Goal: Complete application form: Complete application form

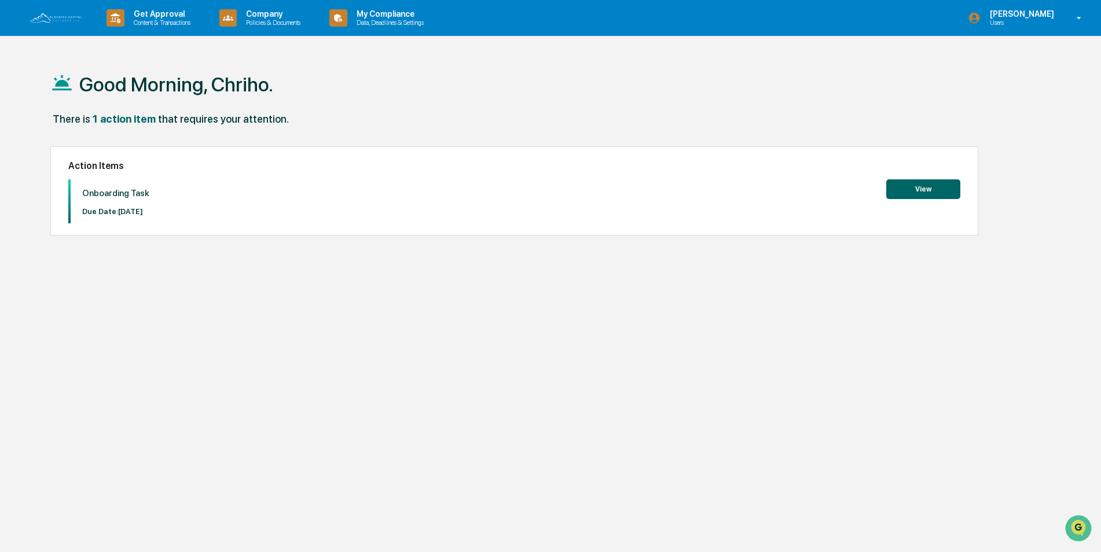
click at [933, 191] on button "View" at bounding box center [923, 189] width 74 height 20
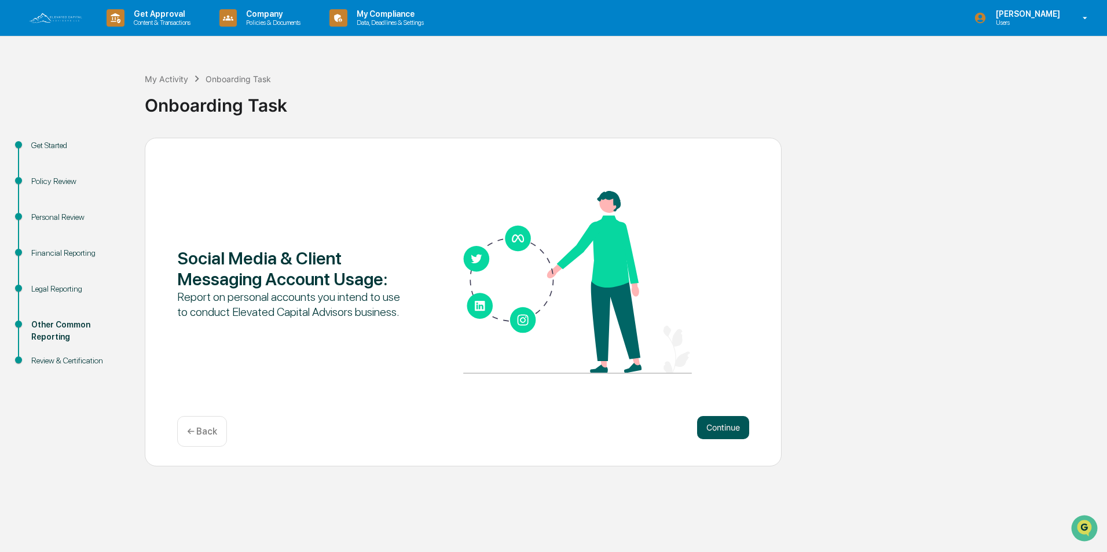
click at [719, 434] on button "Continue" at bounding box center [723, 427] width 52 height 23
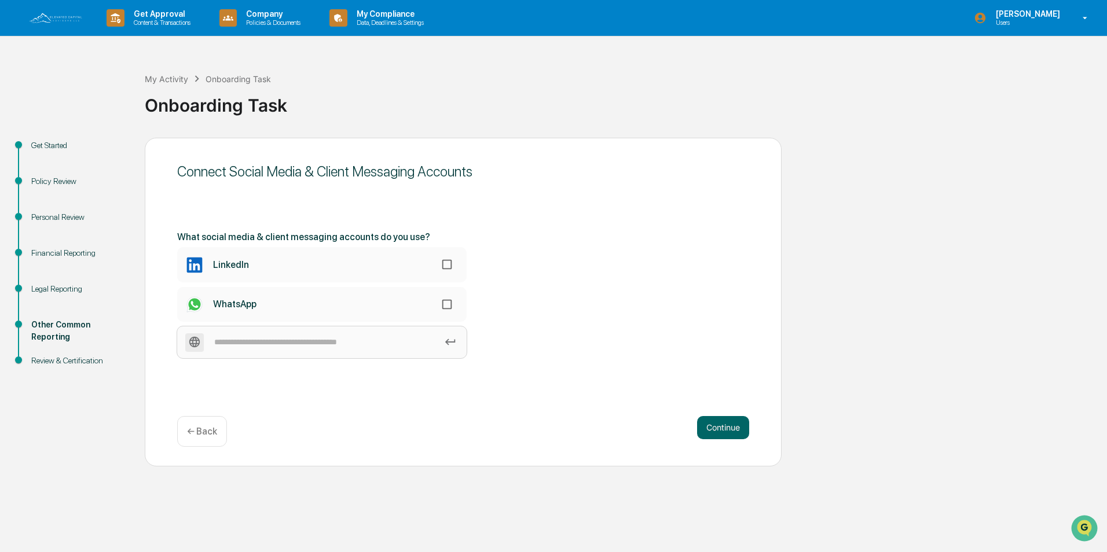
paste input "**********"
type input "**********"
drag, startPoint x: 534, startPoint y: 431, endPoint x: 521, endPoint y: 432, distance: 13.3
click at [533, 432] on div "Continue ← Back" at bounding box center [463, 431] width 572 height 31
click at [455, 343] on icon at bounding box center [450, 342] width 10 height 6
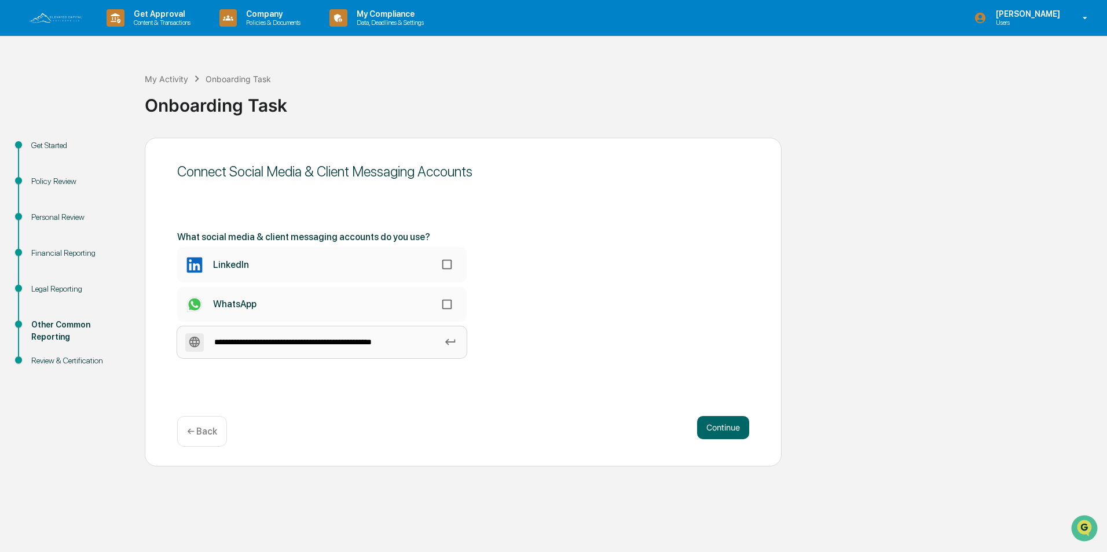
click at [455, 343] on input "**********" at bounding box center [322, 343] width 290 height 32
click at [452, 343] on icon at bounding box center [450, 342] width 10 height 6
click at [452, 343] on input "**********" at bounding box center [322, 343] width 290 height 32
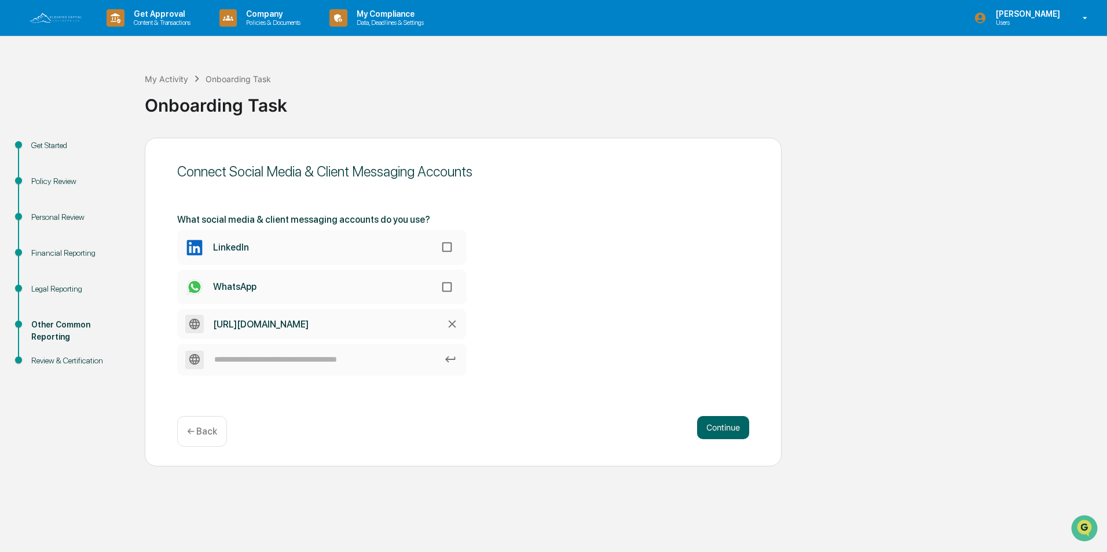
click at [449, 324] on icon at bounding box center [452, 324] width 13 height 13
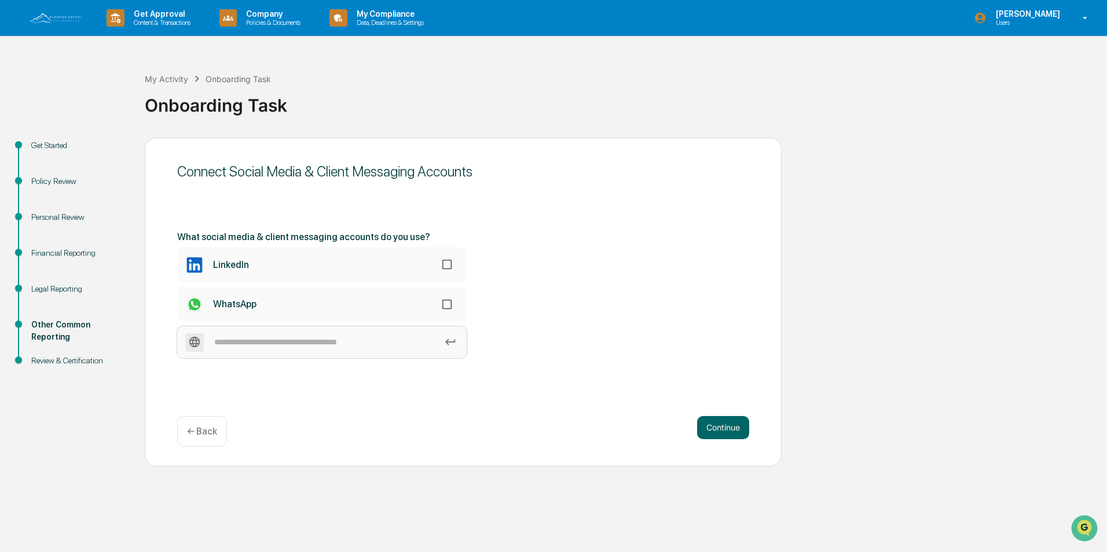
click at [328, 343] on input at bounding box center [322, 343] width 290 height 32
type input "********"
click at [456, 340] on icon at bounding box center [450, 342] width 13 height 13
click at [456, 340] on input "********" at bounding box center [322, 343] width 290 height 32
click at [450, 342] on icon at bounding box center [450, 342] width 13 height 13
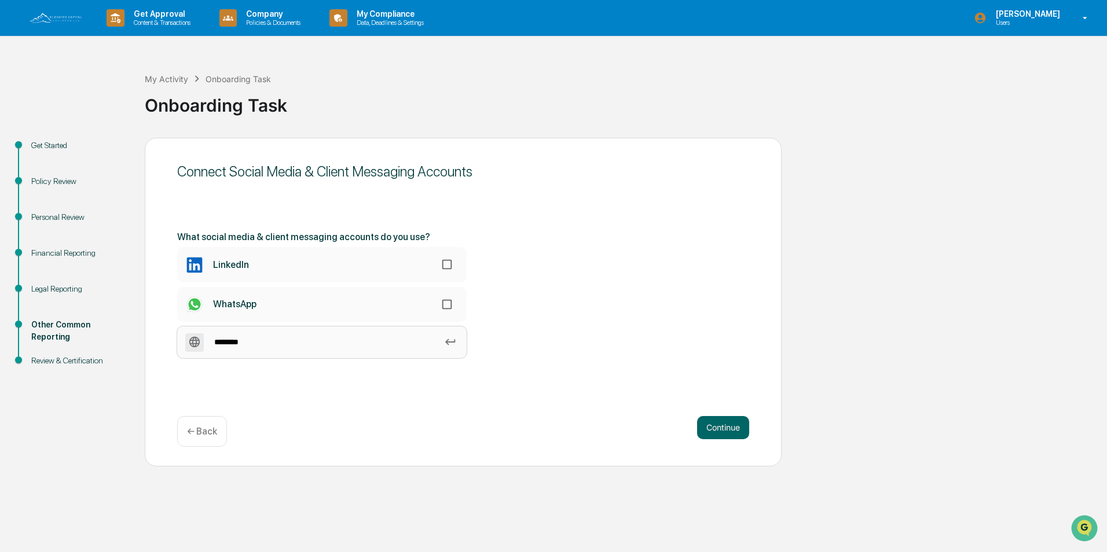
click at [450, 342] on input "********" at bounding box center [322, 343] width 290 height 32
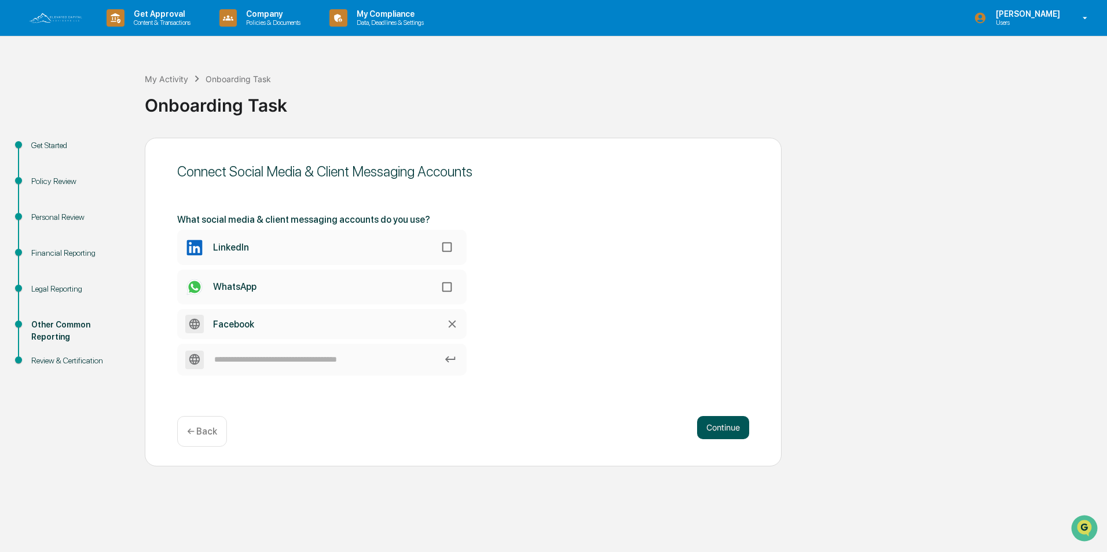
click at [721, 434] on button "Continue" at bounding box center [723, 427] width 52 height 23
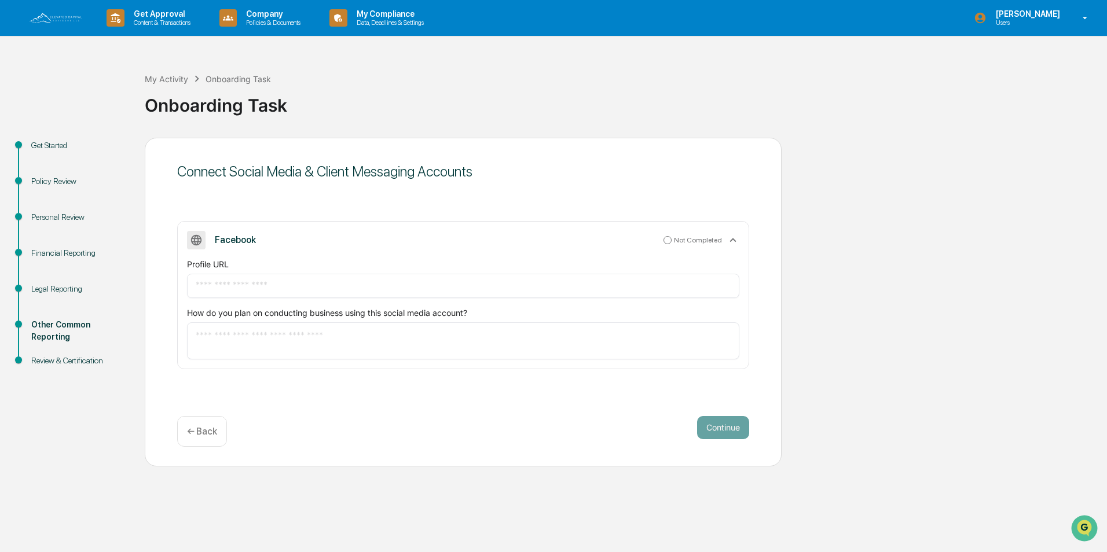
click at [285, 291] on input "text" at bounding box center [463, 286] width 535 height 12
paste input "**********"
type input "**********"
click at [246, 344] on textarea at bounding box center [463, 341] width 535 height 24
type textarea "*"
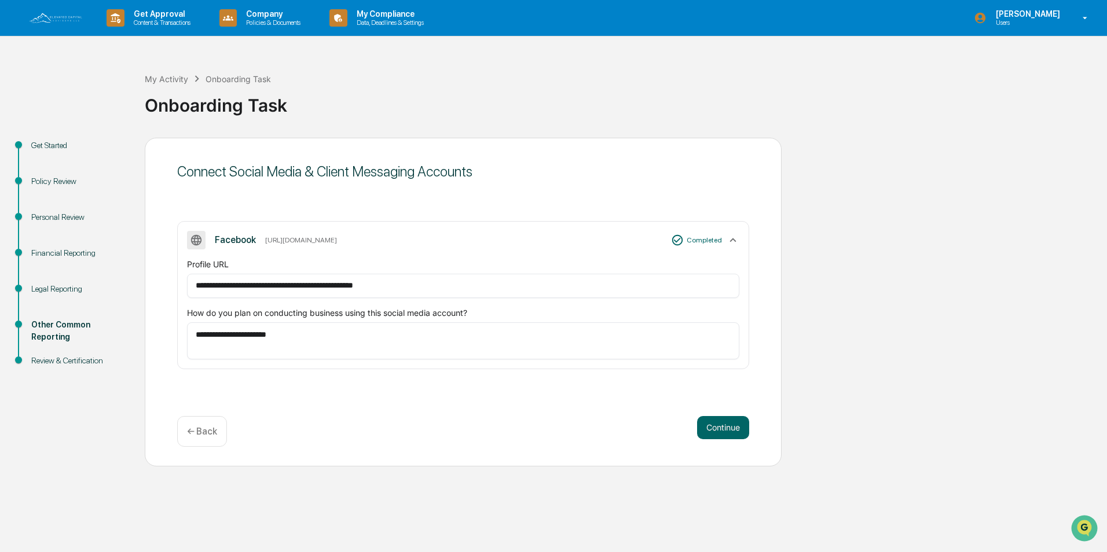
click at [244, 335] on textarea "**********" at bounding box center [463, 341] width 535 height 24
click at [239, 338] on textarea "**********" at bounding box center [463, 341] width 535 height 24
click at [331, 332] on textarea "**********" at bounding box center [463, 341] width 535 height 24
type textarea "**********"
click at [712, 433] on button "Continue" at bounding box center [723, 427] width 52 height 23
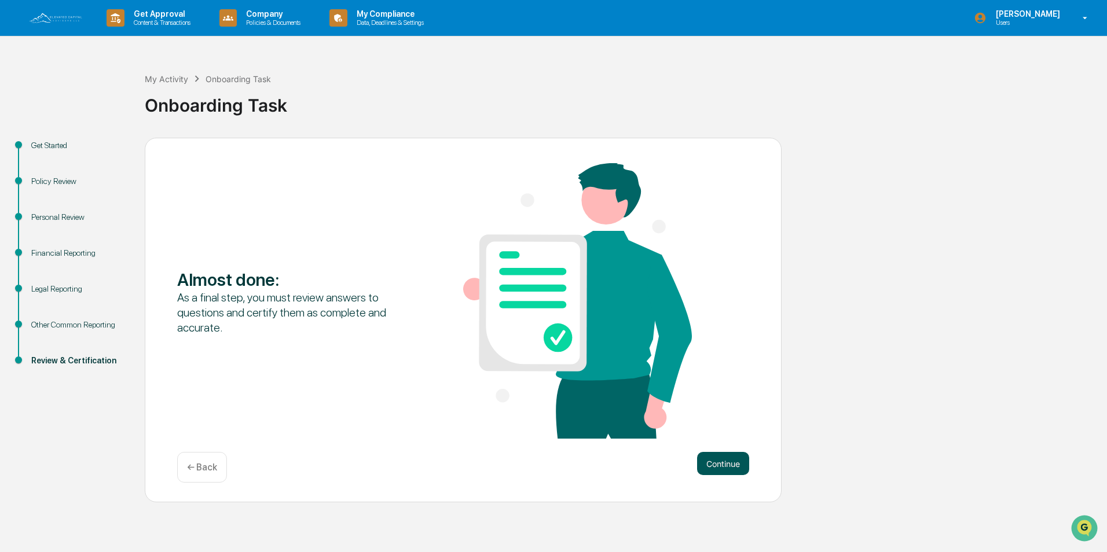
click at [700, 467] on button "Continue" at bounding box center [723, 463] width 52 height 23
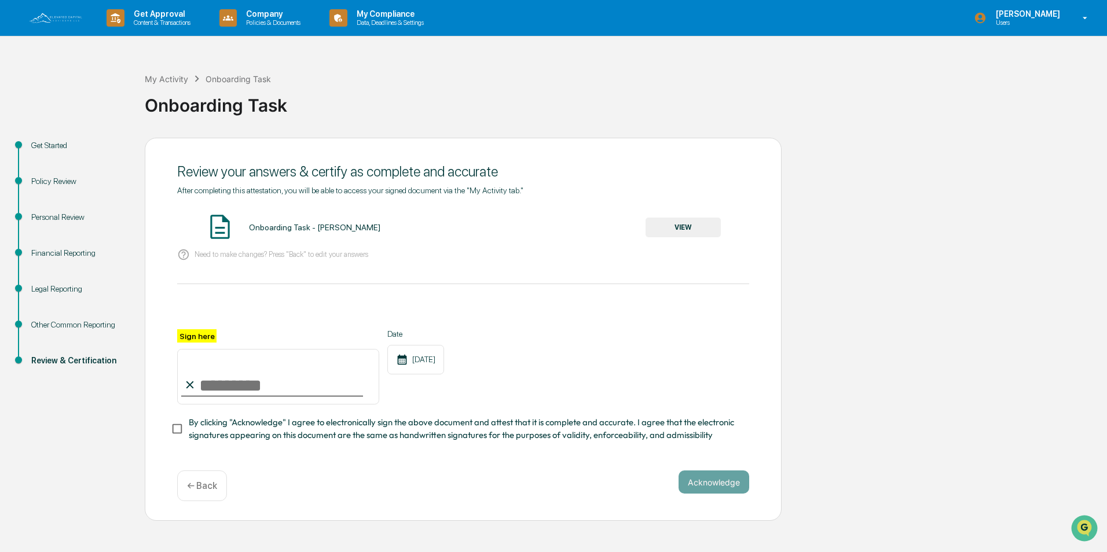
click at [704, 222] on button "VIEW" at bounding box center [683, 228] width 75 height 20
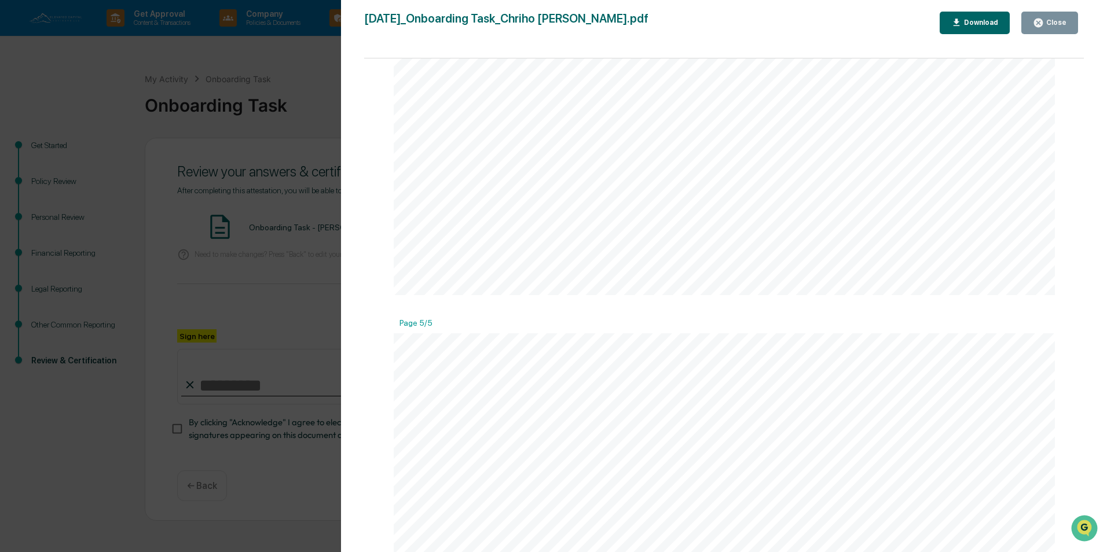
scroll to position [4364, 0]
click at [1054, 27] on div "Close" at bounding box center [1050, 22] width 34 height 11
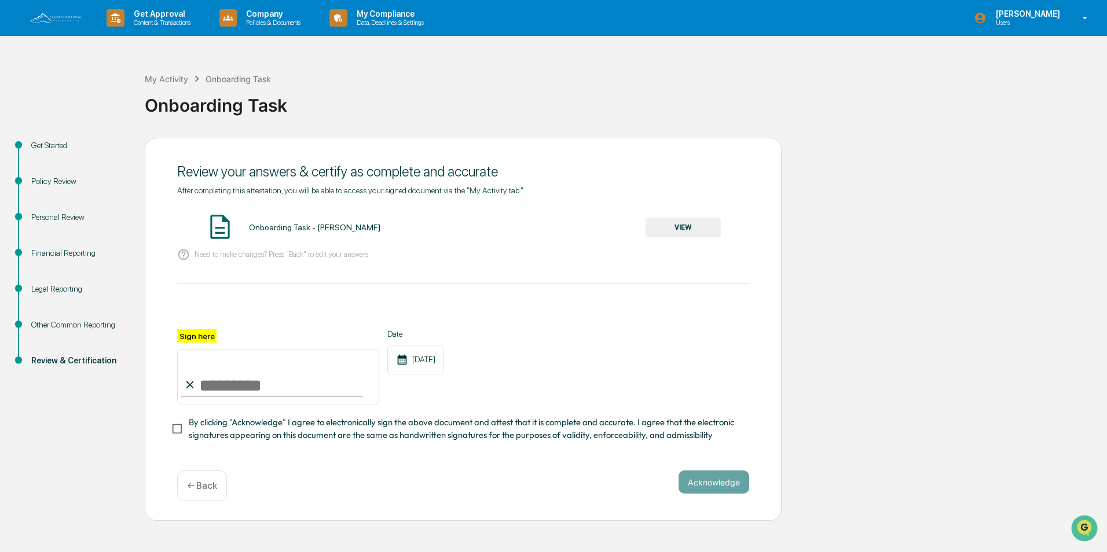
click at [41, 146] on div "Get Started" at bounding box center [78, 146] width 95 height 12
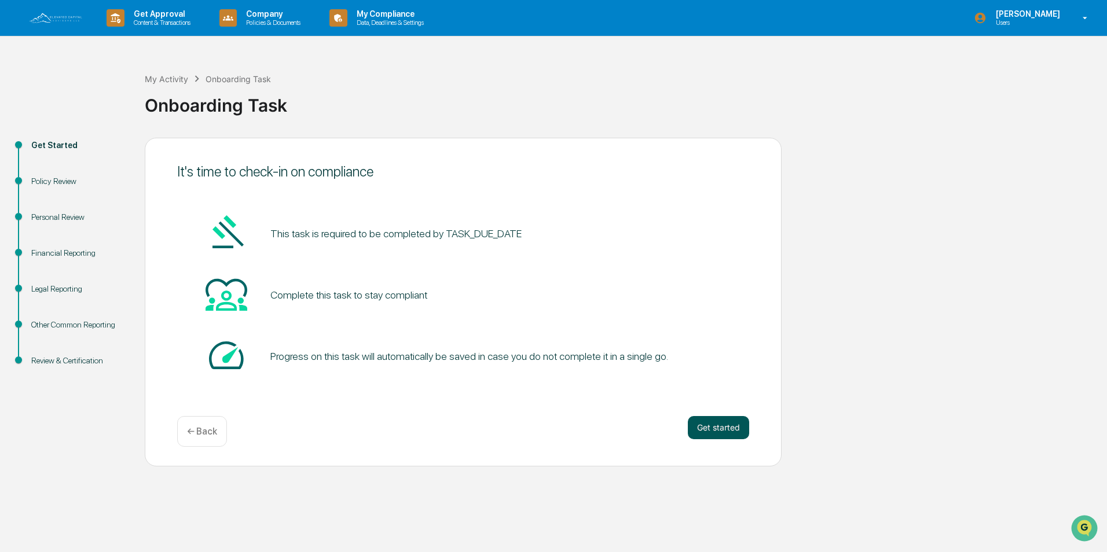
click at [701, 431] on button "Get started" at bounding box center [718, 427] width 61 height 23
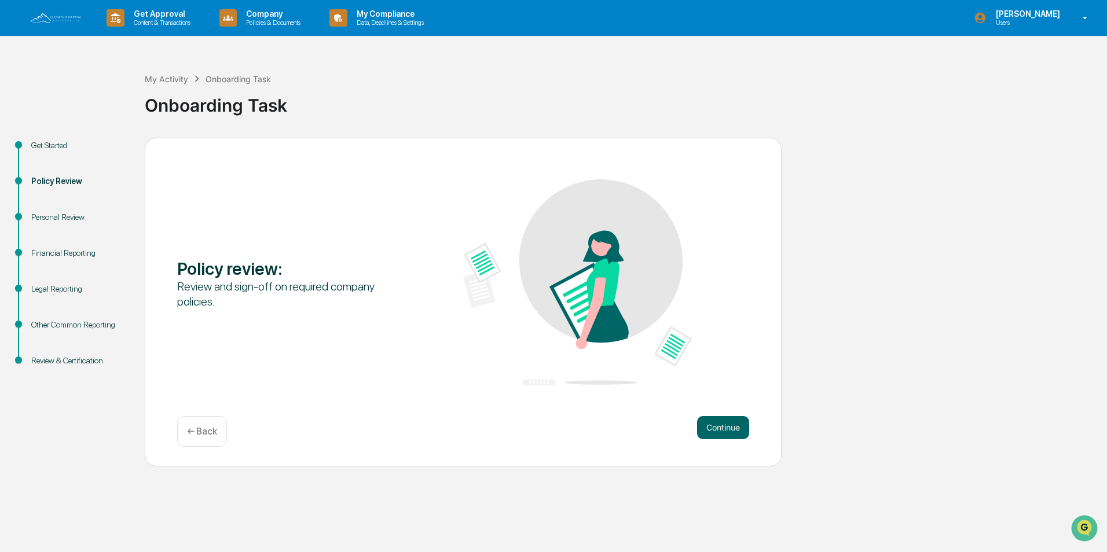
click at [701, 431] on button "Continue" at bounding box center [723, 427] width 52 height 23
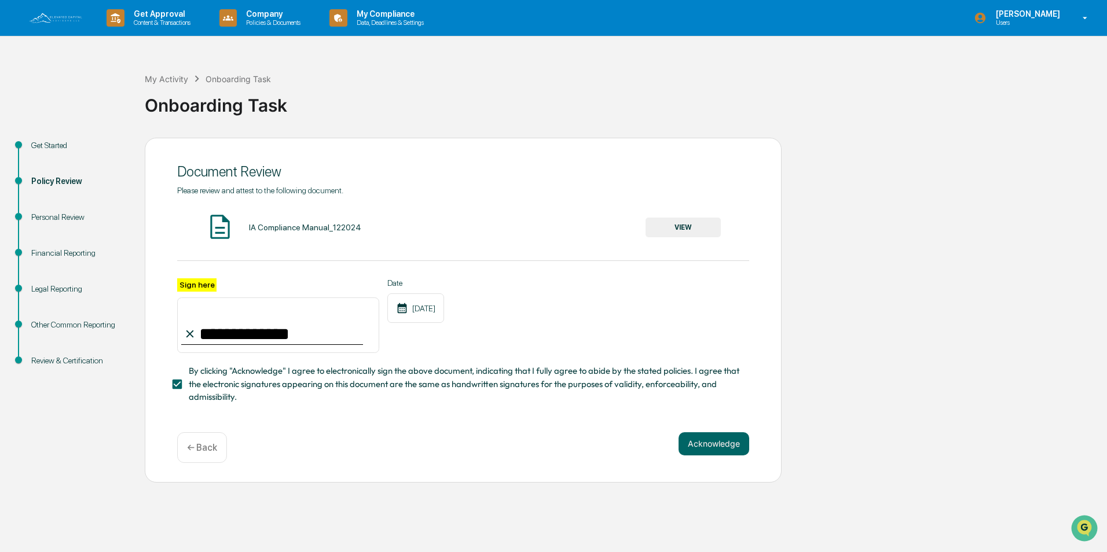
click at [701, 431] on div "**********" at bounding box center [463, 310] width 637 height 345
click at [702, 445] on button "Acknowledge" at bounding box center [714, 444] width 71 height 23
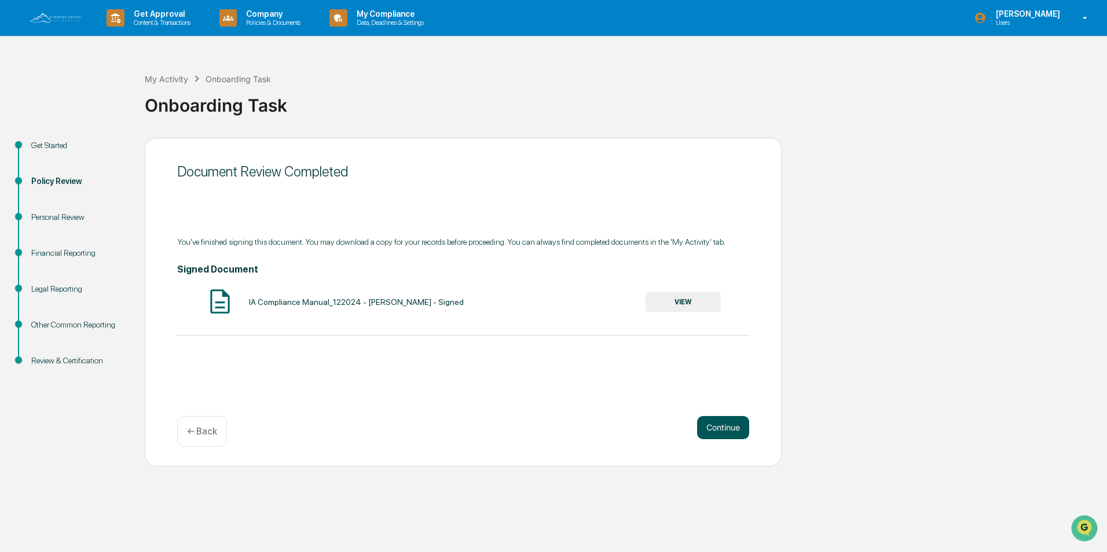
click at [702, 445] on div "Continue ← Back" at bounding box center [463, 431] width 572 height 31
click at [710, 433] on button "Continue" at bounding box center [723, 427] width 52 height 23
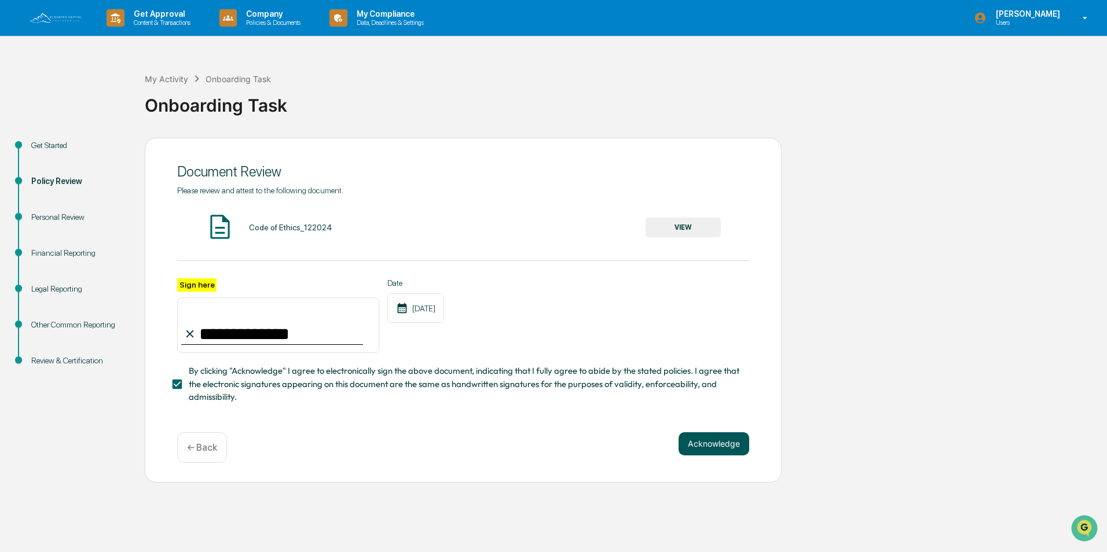
click at [708, 446] on button "Acknowledge" at bounding box center [714, 444] width 71 height 23
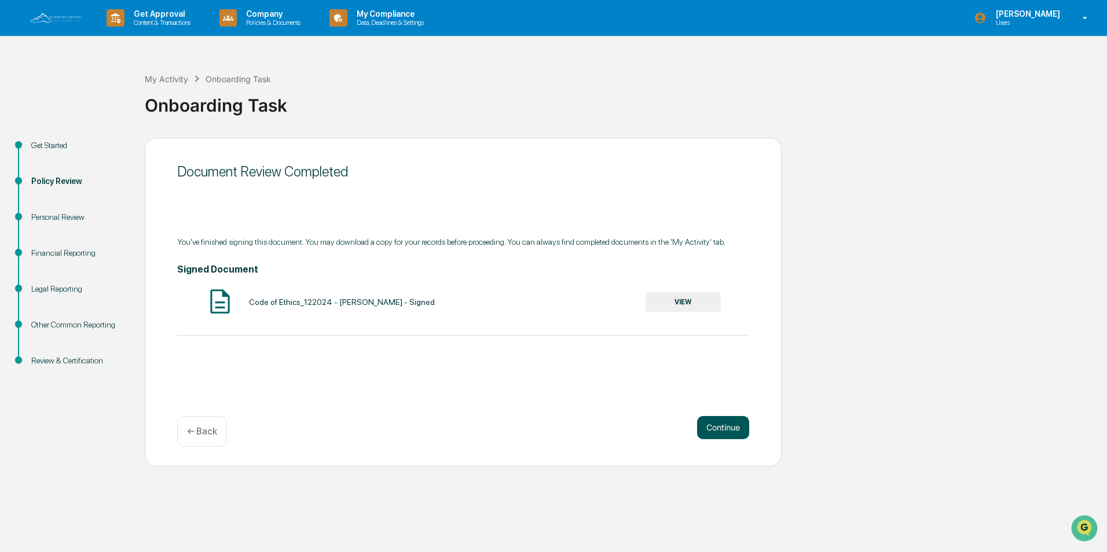
click at [708, 446] on div "Continue ← Back" at bounding box center [463, 431] width 572 height 31
click at [709, 434] on button "Continue" at bounding box center [723, 427] width 52 height 23
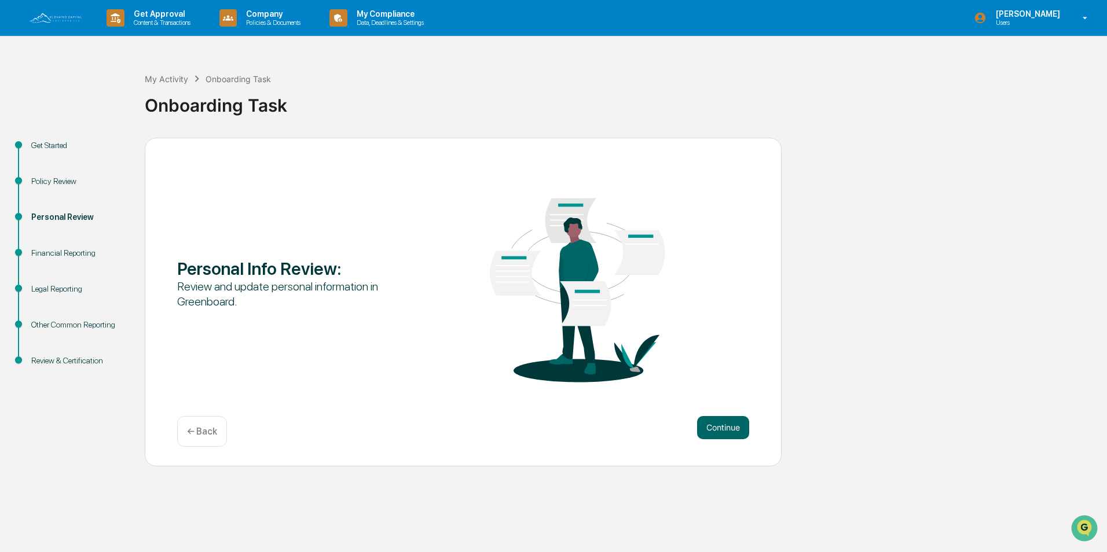
click at [709, 434] on button "Continue" at bounding box center [723, 427] width 52 height 23
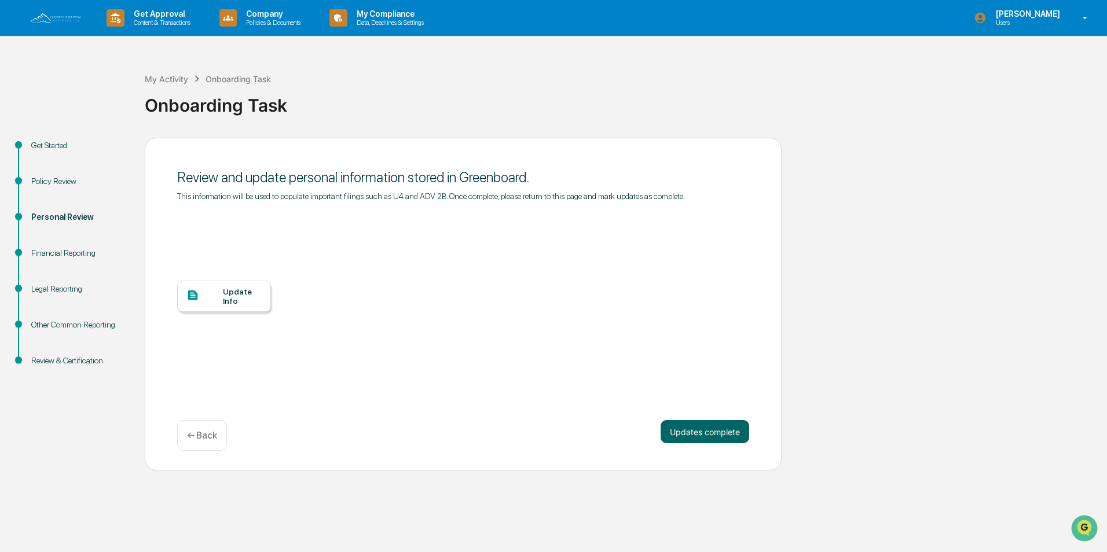
click at [709, 434] on button "Updates complete" at bounding box center [705, 431] width 89 height 23
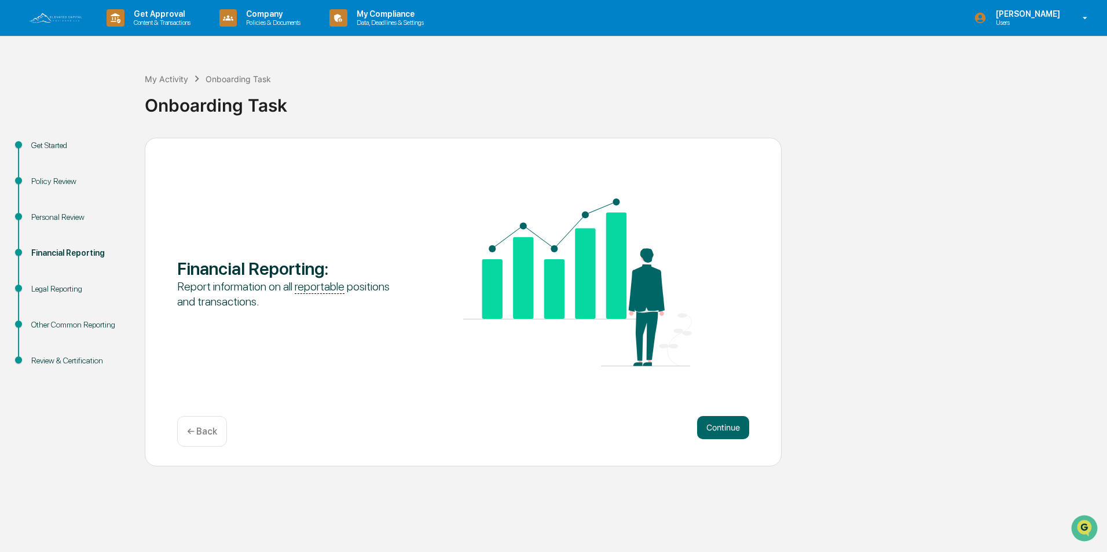
click at [709, 434] on button "Continue" at bounding box center [723, 427] width 52 height 23
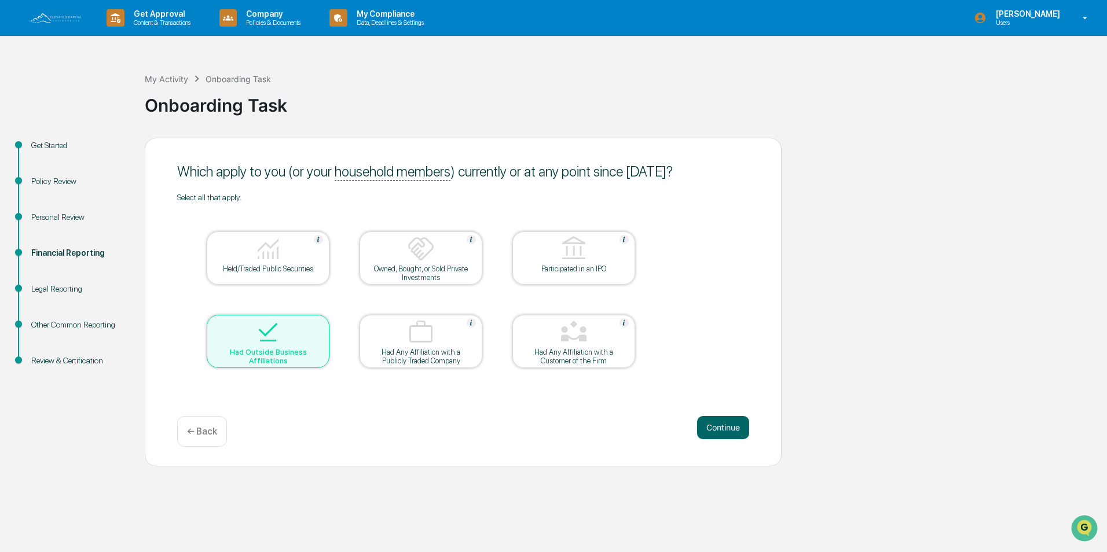
click at [273, 340] on img at bounding box center [268, 332] width 28 height 28
click at [737, 428] on button "Continue" at bounding box center [723, 427] width 52 height 23
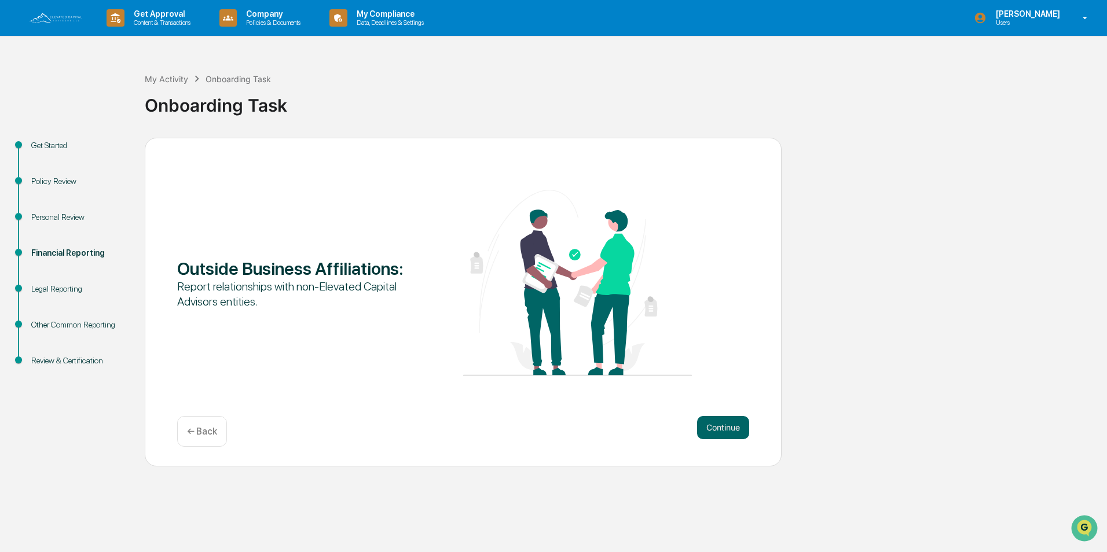
click at [576, 318] on img at bounding box center [577, 283] width 229 height 186
click at [217, 254] on div "Outside Business Affiliations : Report relationships with non-Elevated Capital …" at bounding box center [463, 284] width 572 height 188
drag, startPoint x: 217, startPoint y: 254, endPoint x: 226, endPoint y: 268, distance: 16.7
click at [226, 268] on div "Outside Business Affiliations :" at bounding box center [291, 268] width 229 height 21
click at [708, 428] on button "Continue" at bounding box center [723, 427] width 52 height 23
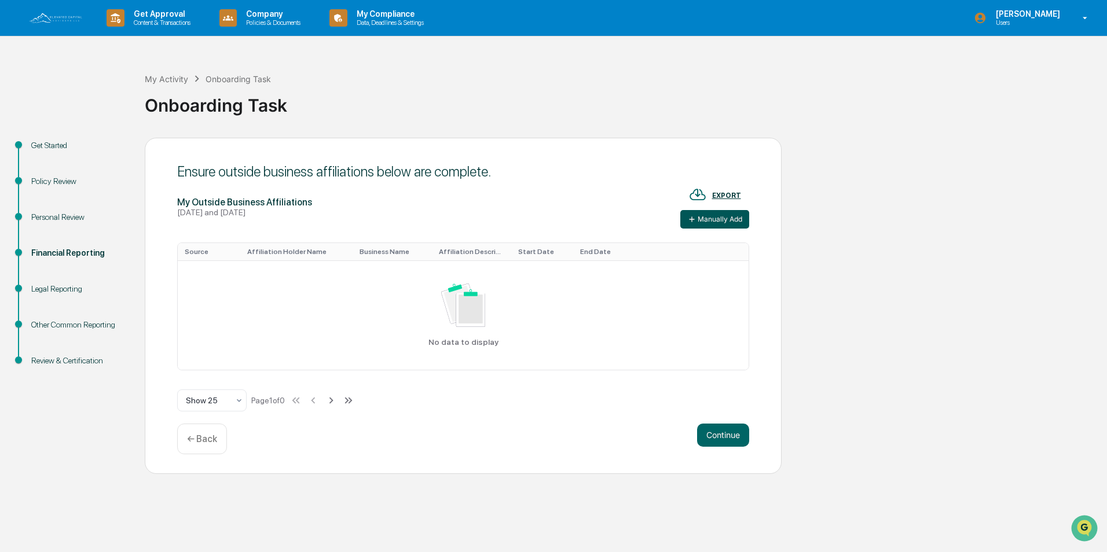
click at [710, 220] on button "Manually Add" at bounding box center [714, 219] width 69 height 19
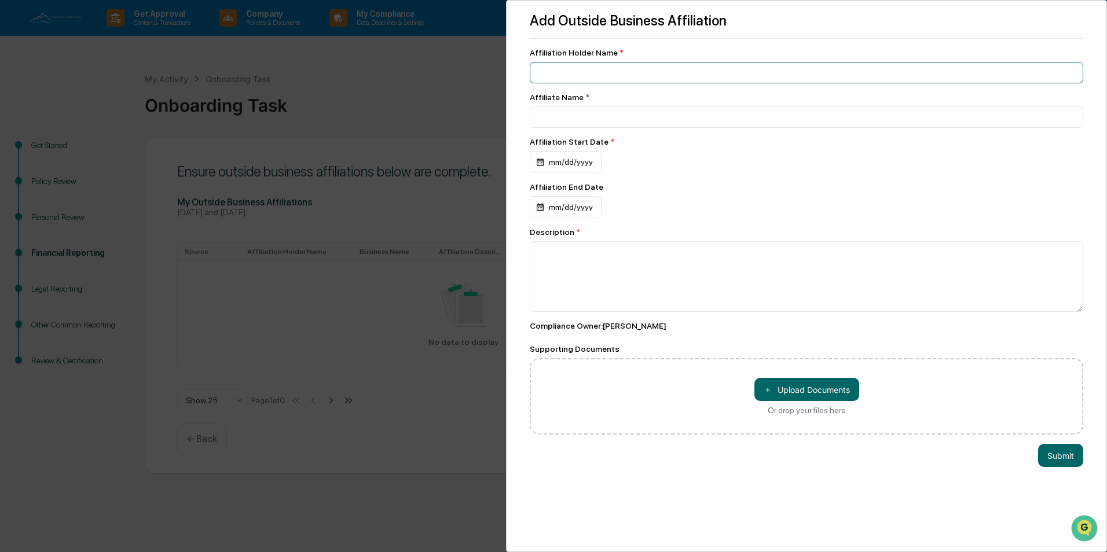
click at [570, 75] on input at bounding box center [807, 72] width 554 height 21
click at [402, 95] on div "Add Outside Business Affiliation Affiliation Holder Name * Affiliate Name * Aff…" at bounding box center [553, 276] width 1107 height 552
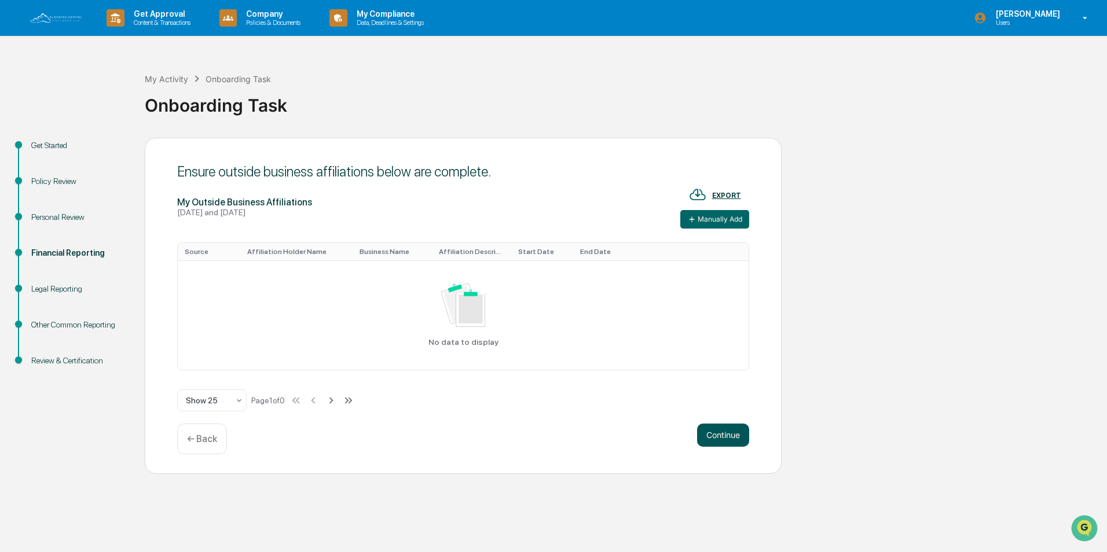
click at [726, 438] on button "Continue" at bounding box center [723, 435] width 52 height 23
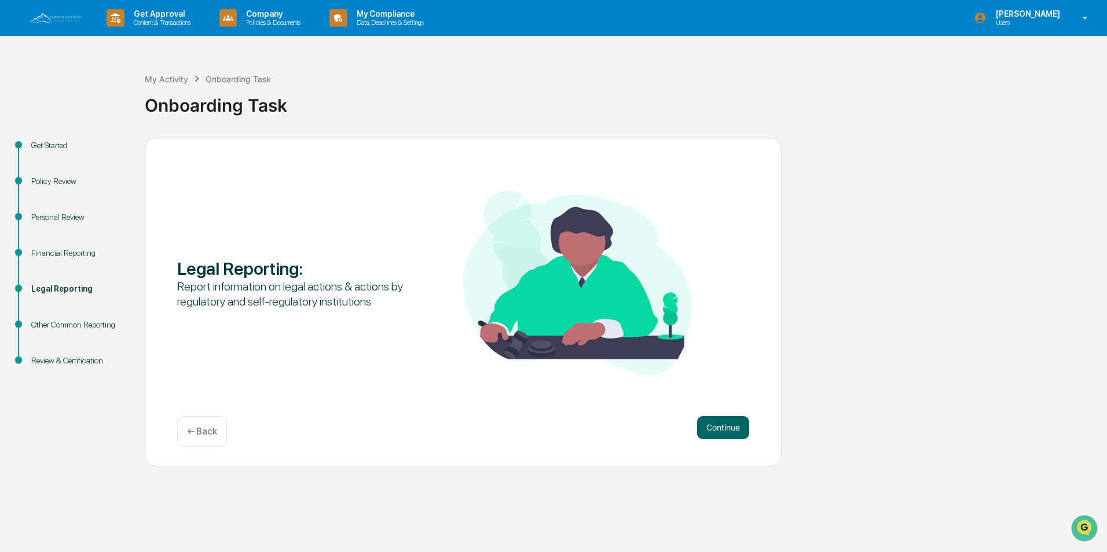
click at [726, 438] on button "Continue" at bounding box center [723, 427] width 52 height 23
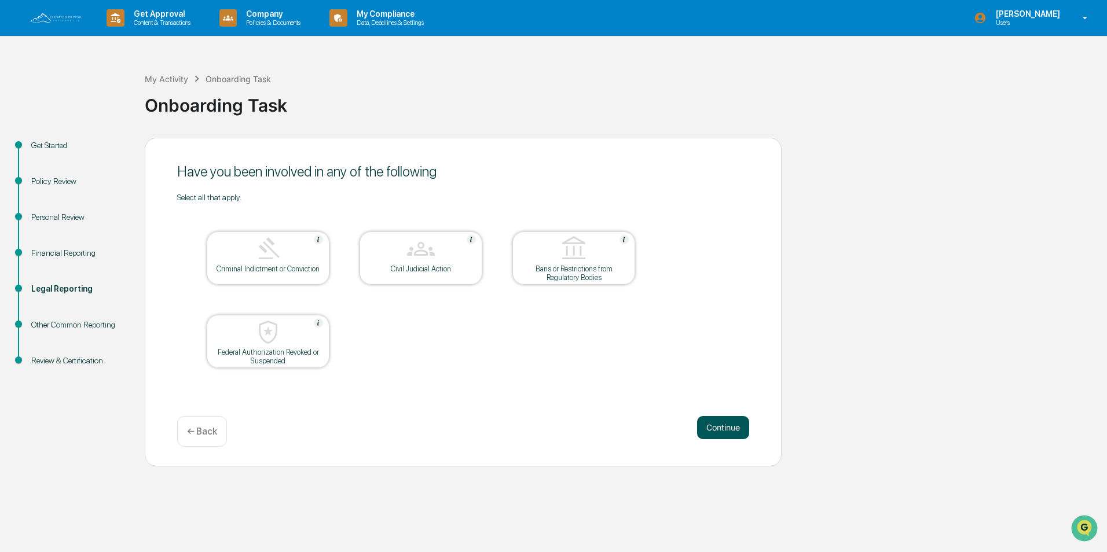
click at [731, 426] on button "Continue" at bounding box center [723, 427] width 52 height 23
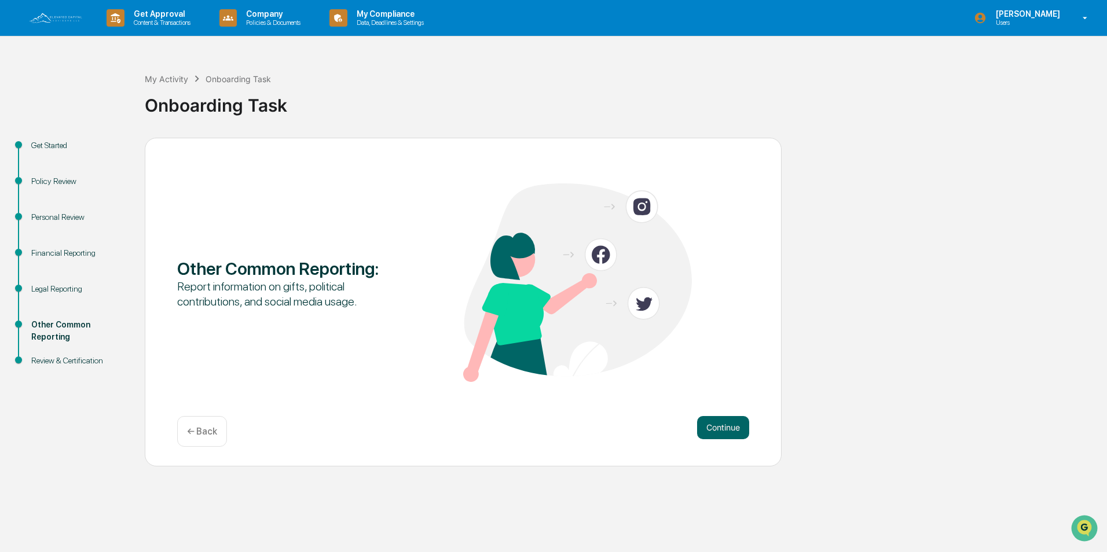
click at [731, 426] on button "Continue" at bounding box center [723, 427] width 52 height 23
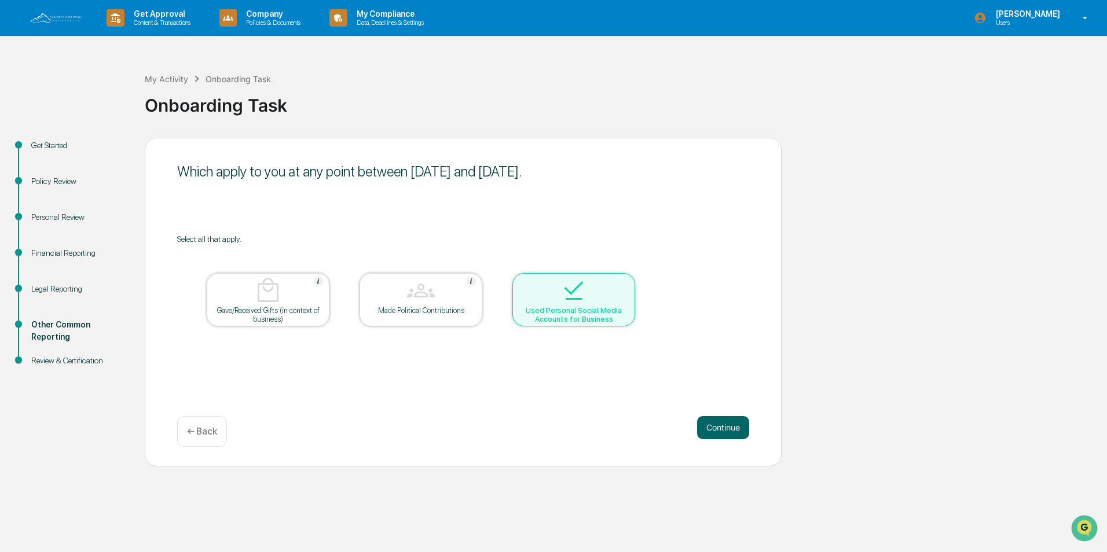
click at [731, 426] on button "Continue" at bounding box center [723, 427] width 52 height 23
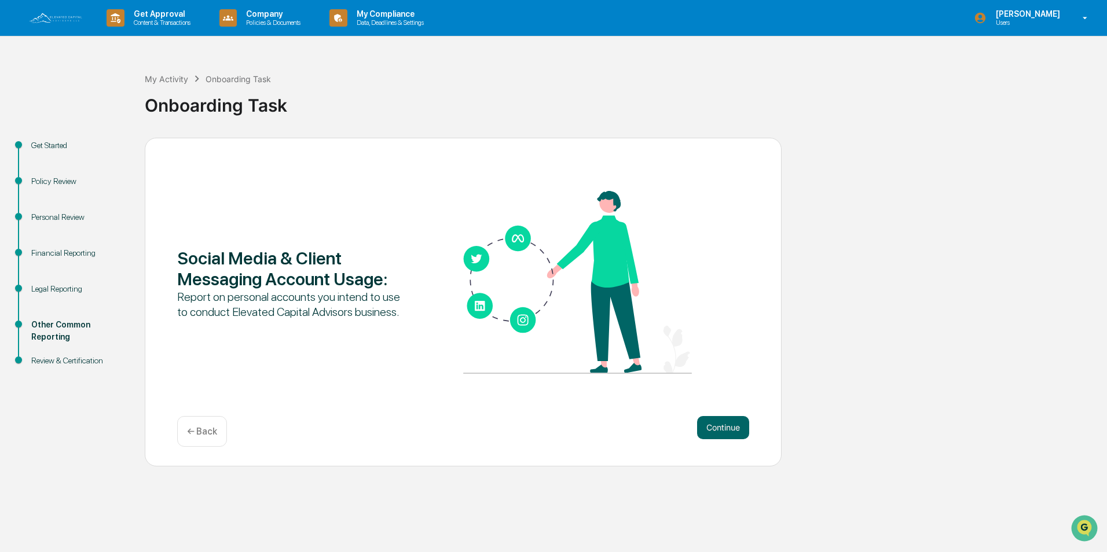
click at [731, 426] on button "Continue" at bounding box center [723, 427] width 52 height 23
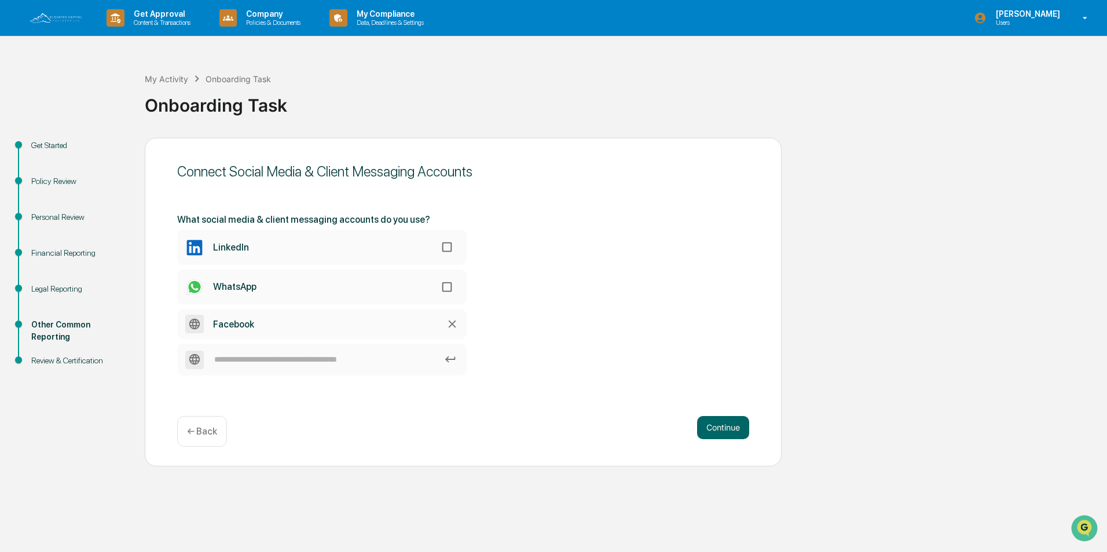
click at [731, 426] on button "Continue" at bounding box center [723, 427] width 52 height 23
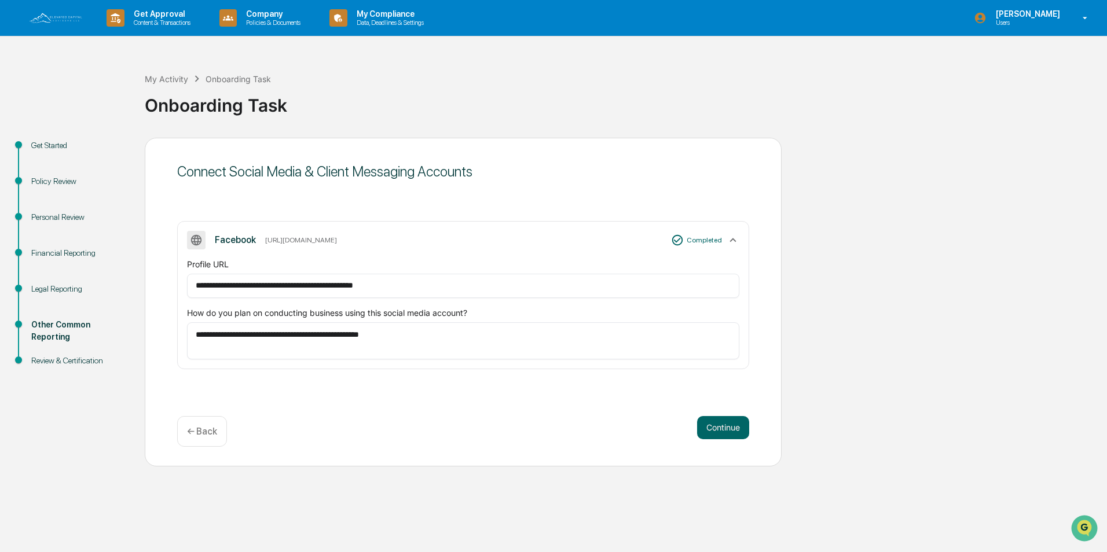
click at [731, 426] on button "Continue" at bounding box center [723, 427] width 52 height 23
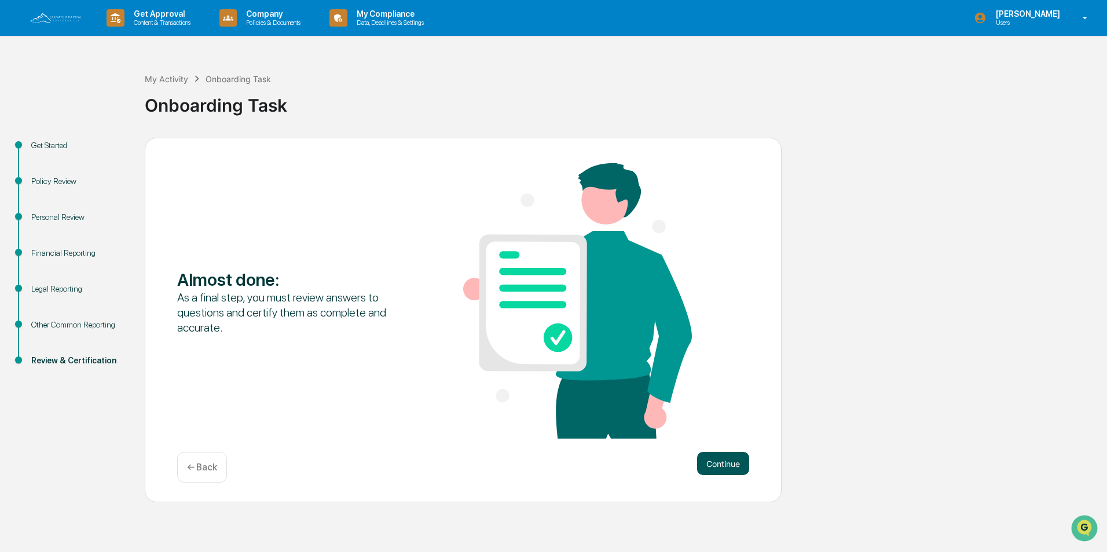
click at [734, 458] on button "Continue" at bounding box center [723, 463] width 52 height 23
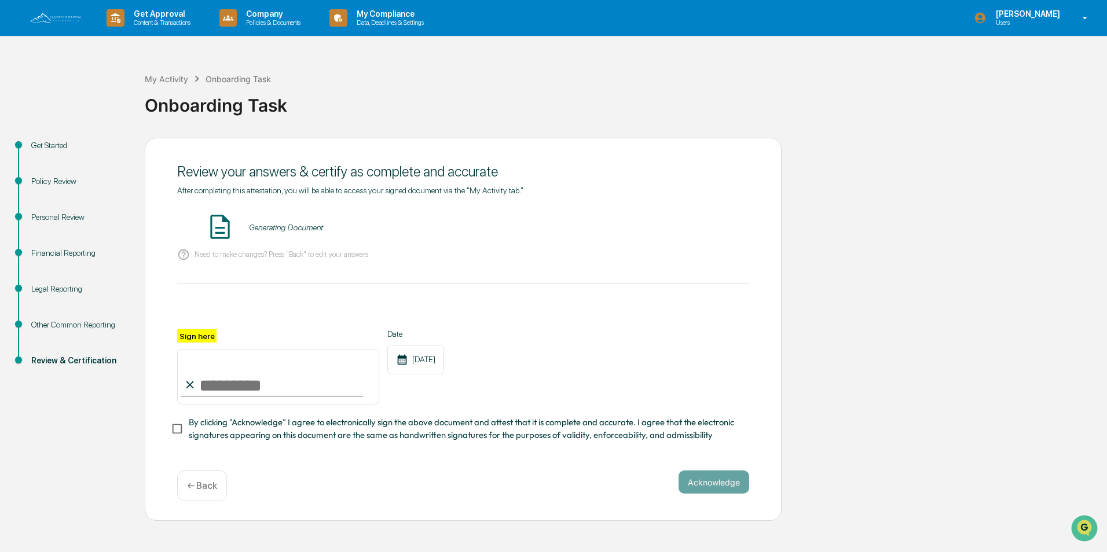
click at [270, 385] on input "Sign here" at bounding box center [278, 377] width 202 height 56
type input "**********"
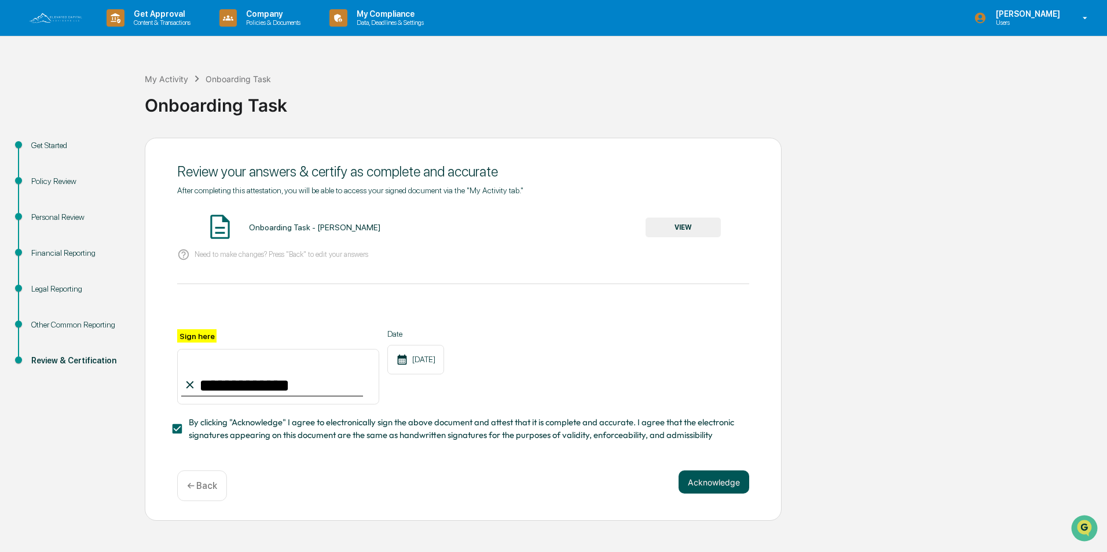
click at [705, 493] on button "Acknowledge" at bounding box center [714, 482] width 71 height 23
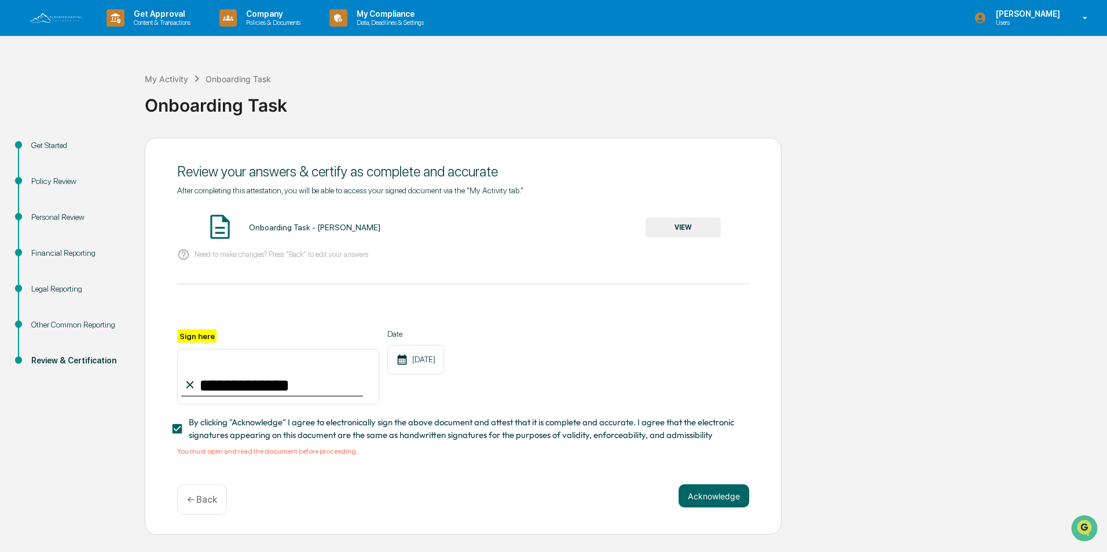
click at [688, 228] on button "VIEW" at bounding box center [683, 228] width 75 height 20
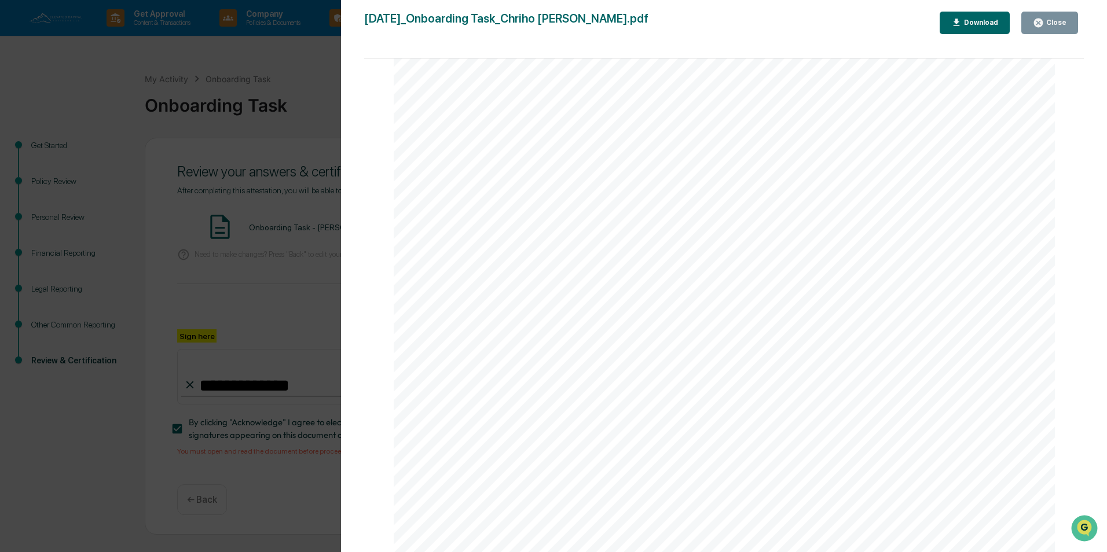
click at [1045, 28] on button "Close" at bounding box center [1049, 23] width 57 height 23
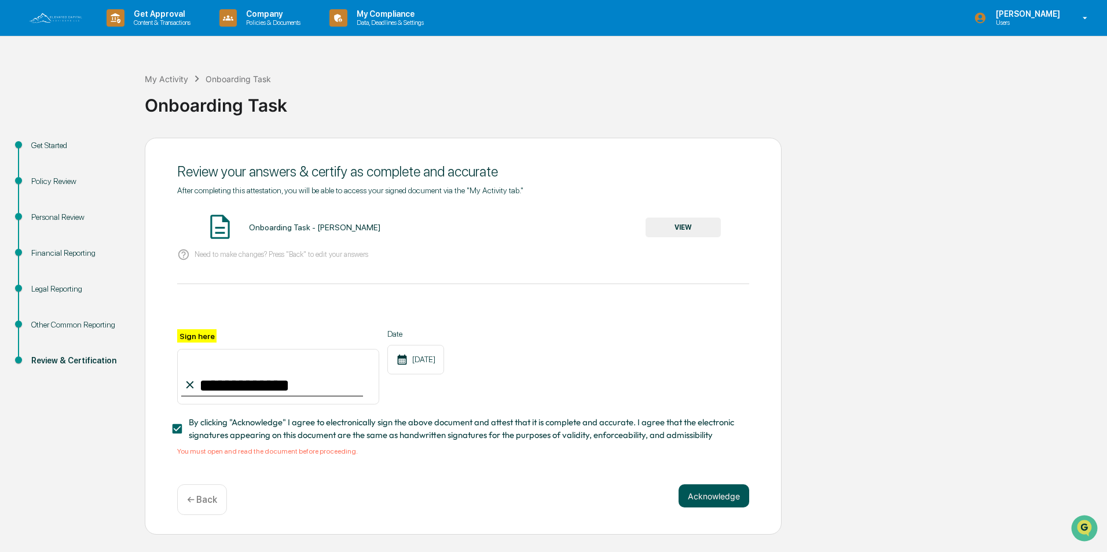
click at [719, 503] on button "Acknowledge" at bounding box center [714, 496] width 71 height 23
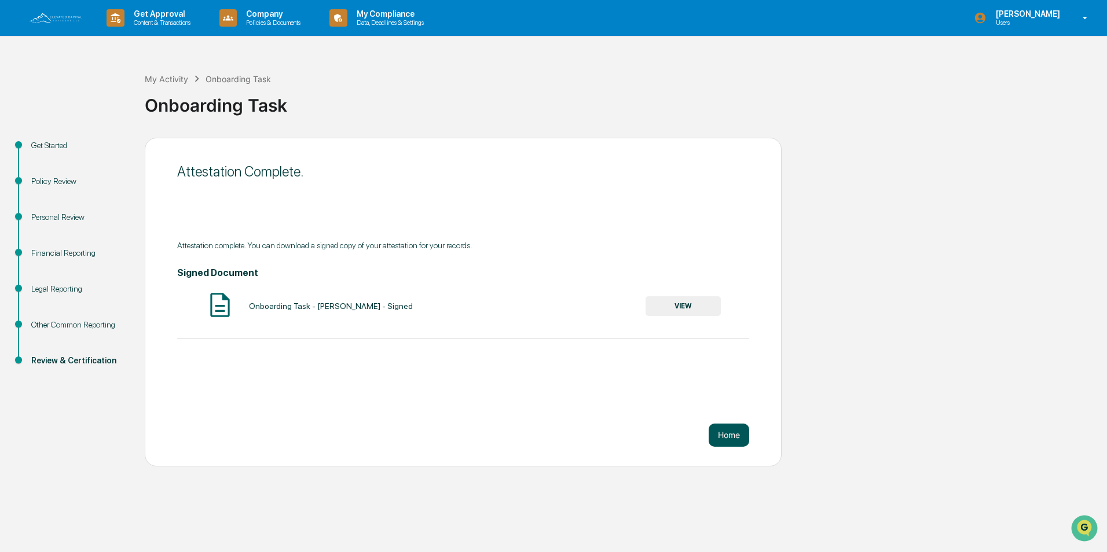
click at [726, 431] on button "Home" at bounding box center [729, 435] width 41 height 23
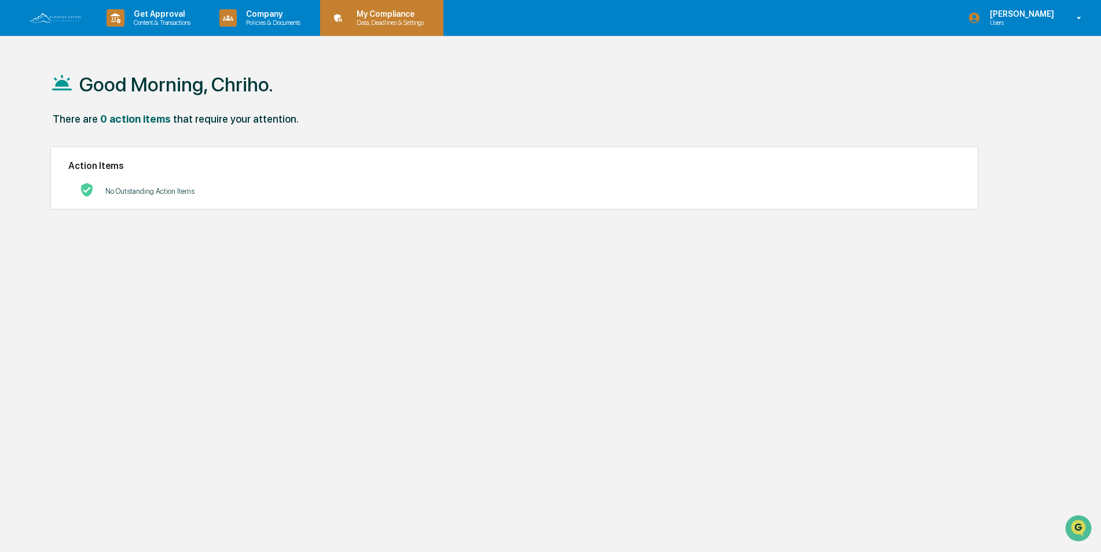
click at [411, 22] on p "Data, Deadlines & Settings" at bounding box center [388, 23] width 82 height 8
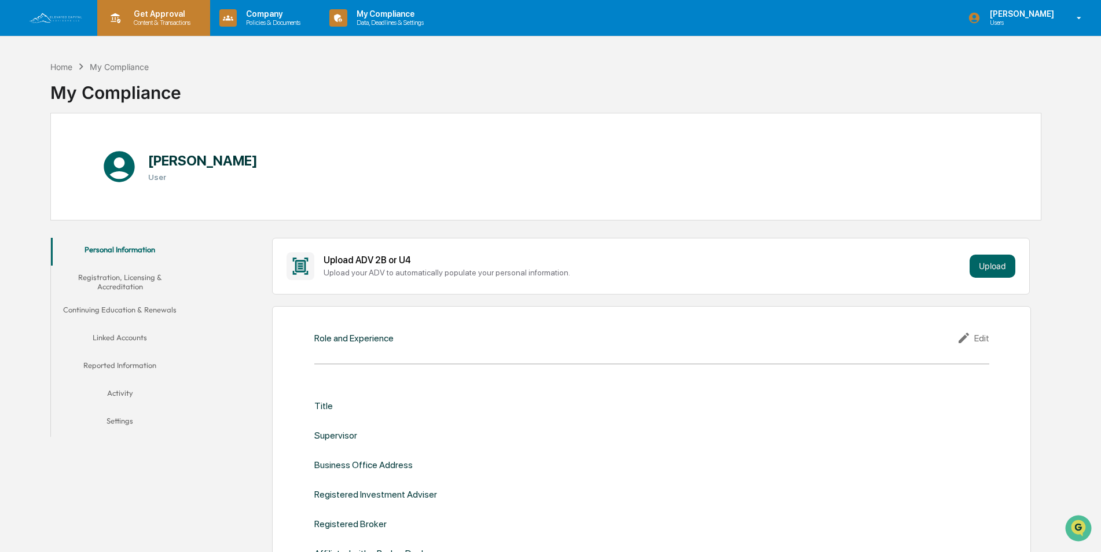
click at [168, 12] on p "Get Approval" at bounding box center [160, 13] width 72 height 9
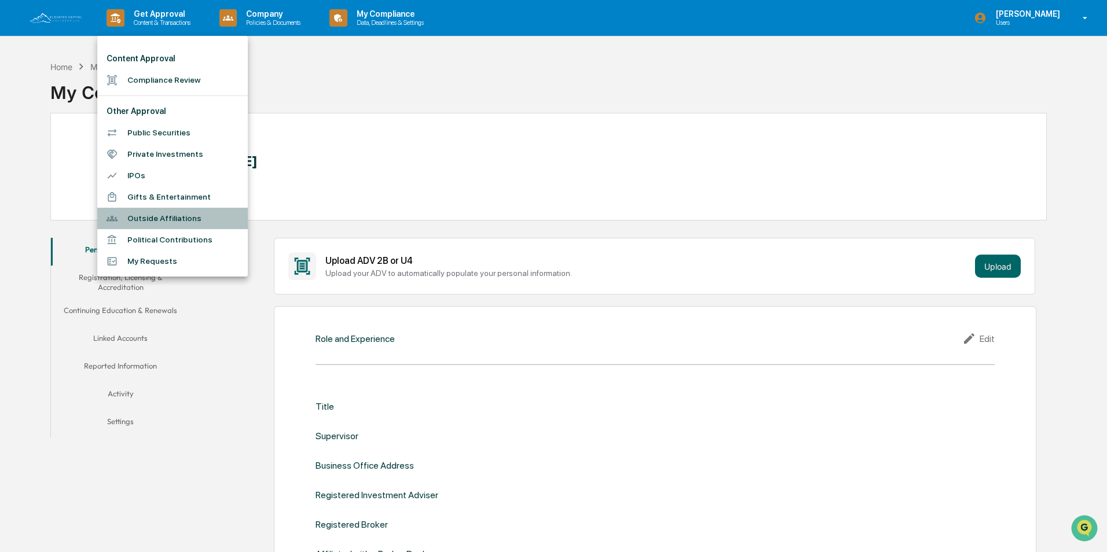
click at [163, 220] on li "Outside Affiliations" at bounding box center [172, 218] width 151 height 21
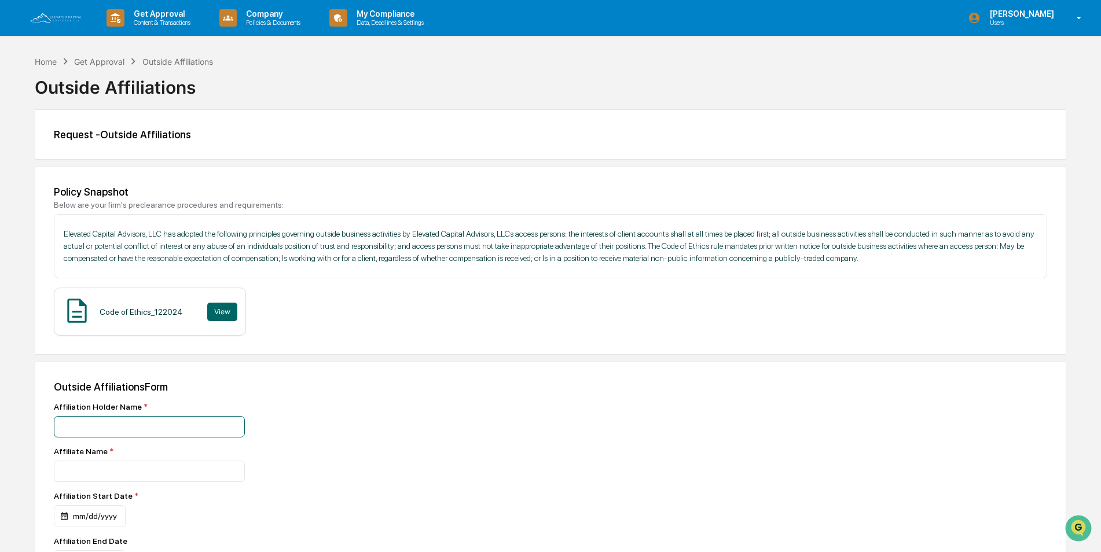
click at [86, 427] on input at bounding box center [149, 426] width 191 height 21
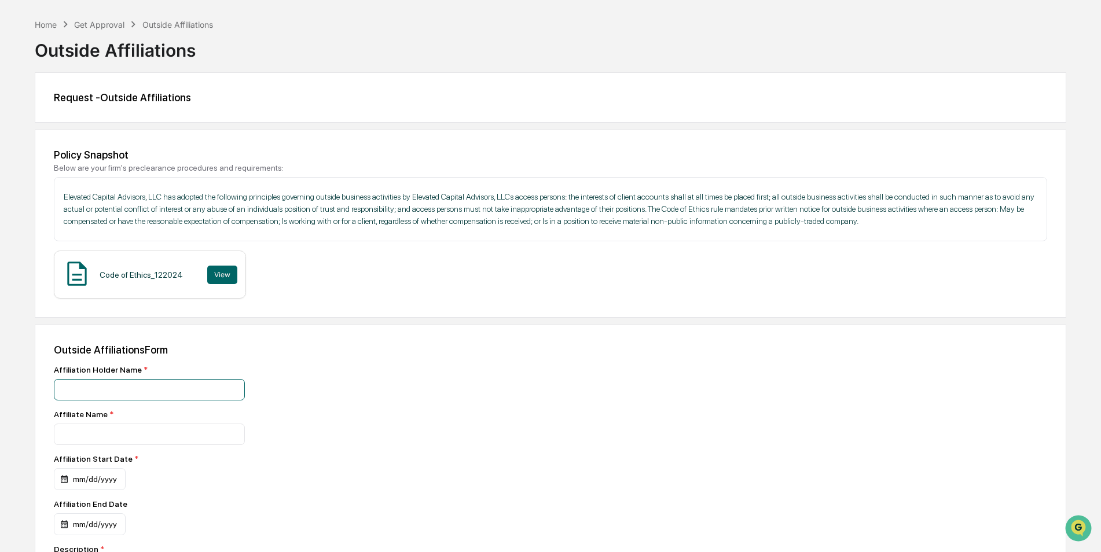
scroll to position [58, 0]
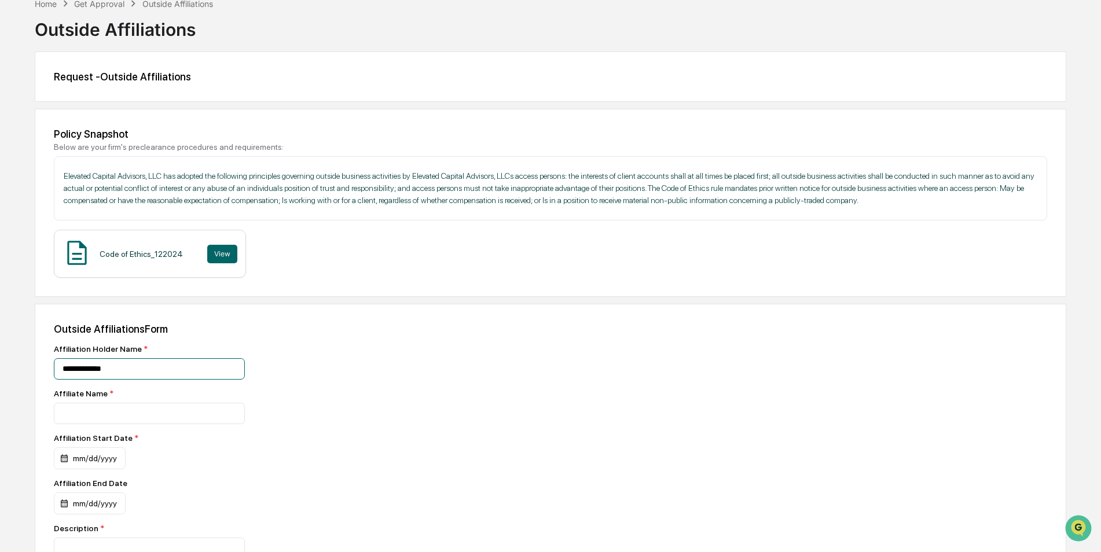
type input "**********"
click at [144, 348] on span "*" at bounding box center [146, 349] width 4 height 9
click at [144, 347] on span "*" at bounding box center [146, 349] width 4 height 9
click at [122, 416] on input at bounding box center [149, 413] width 191 height 21
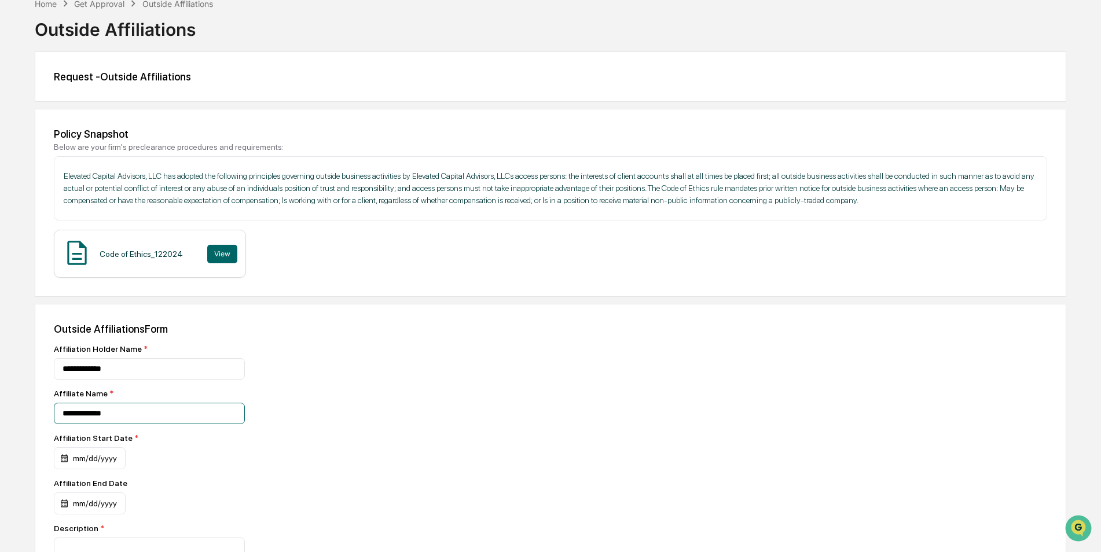
type input "**********"
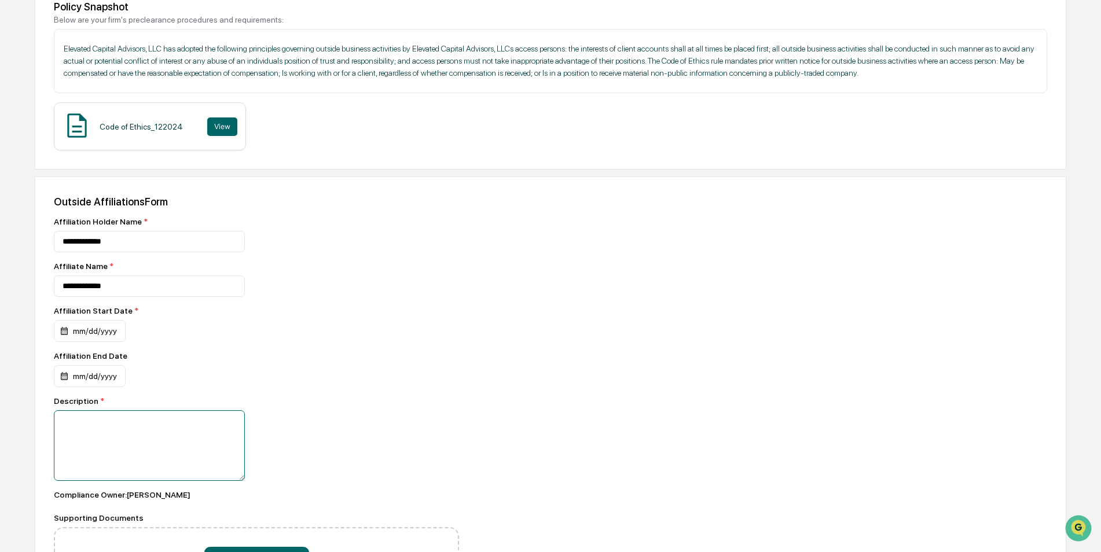
scroll to position [235, 0]
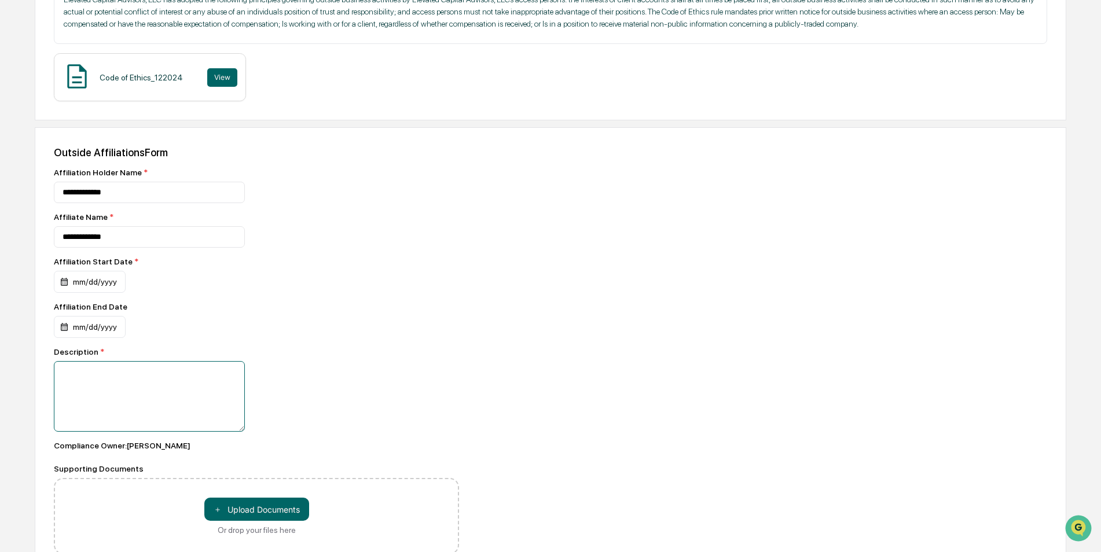
click at [104, 391] on textarea at bounding box center [149, 396] width 191 height 71
type textarea "**********"
click at [90, 280] on div "mm/dd/yyyy" at bounding box center [90, 282] width 72 height 22
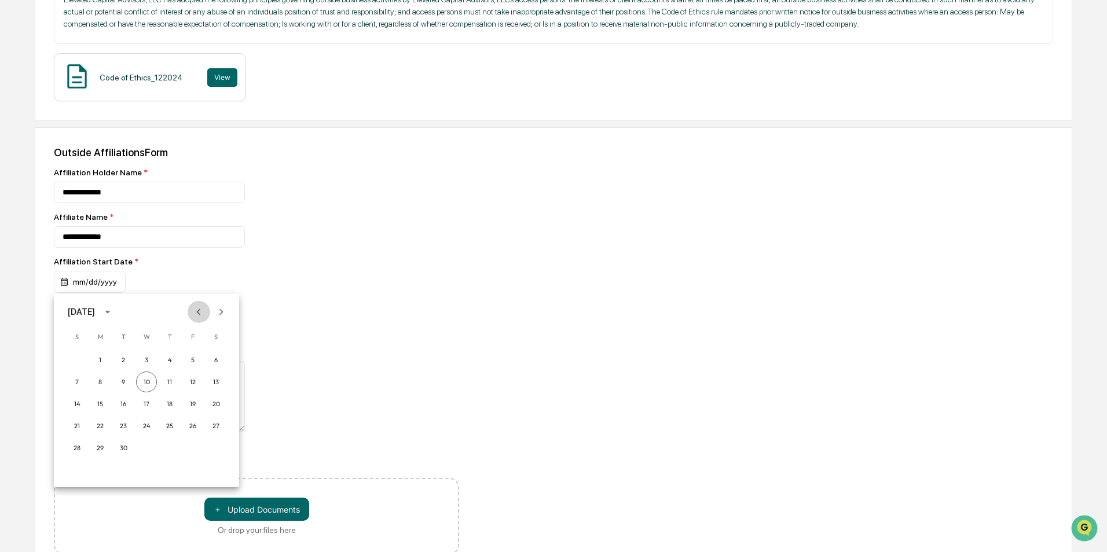
click at [197, 313] on icon "Previous month" at bounding box center [198, 312] width 13 height 13
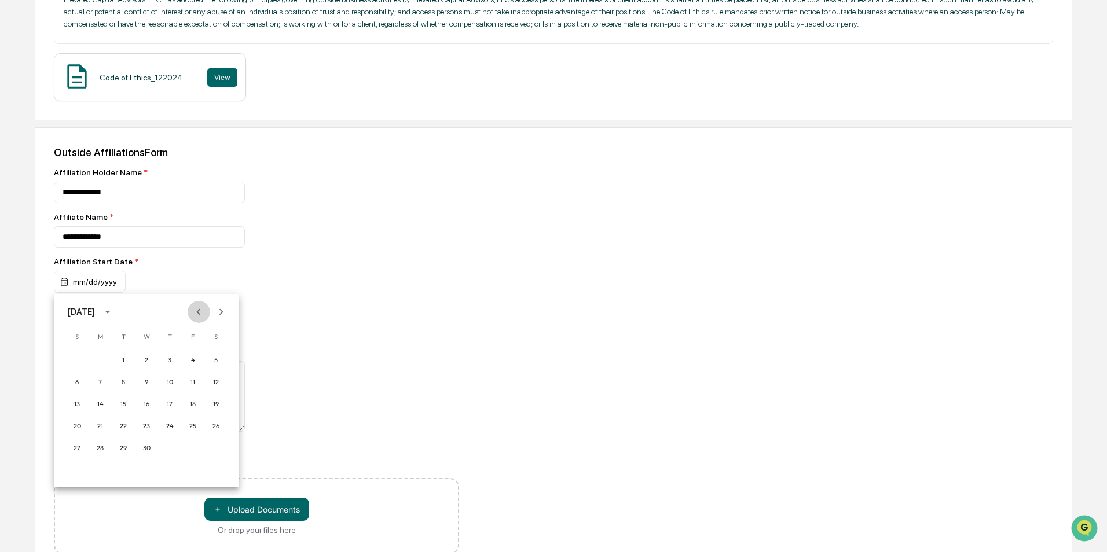
click at [197, 313] on icon "Previous month" at bounding box center [198, 312] width 13 height 13
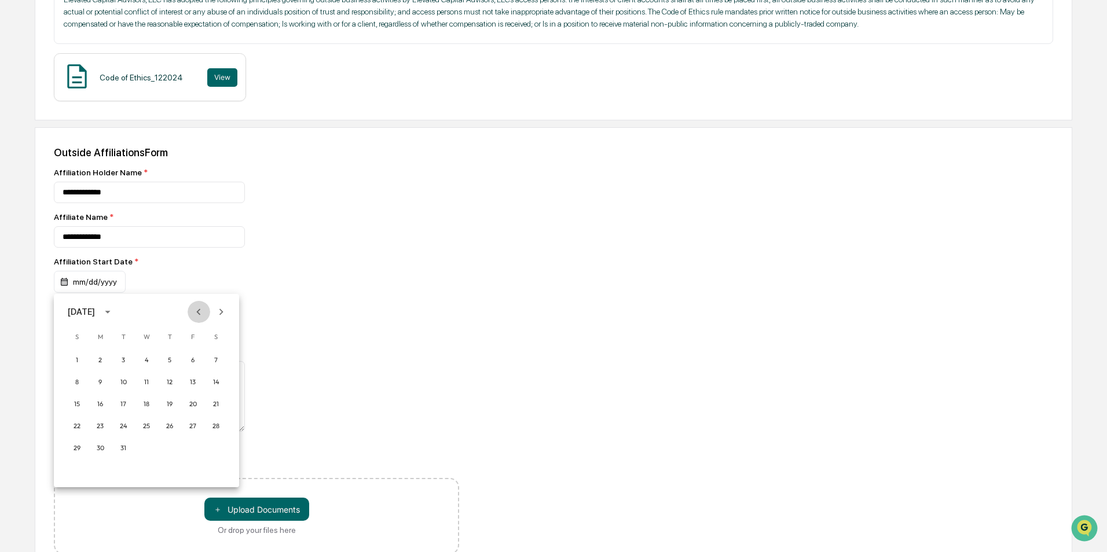
click at [197, 313] on icon "Previous month" at bounding box center [198, 312] width 13 height 13
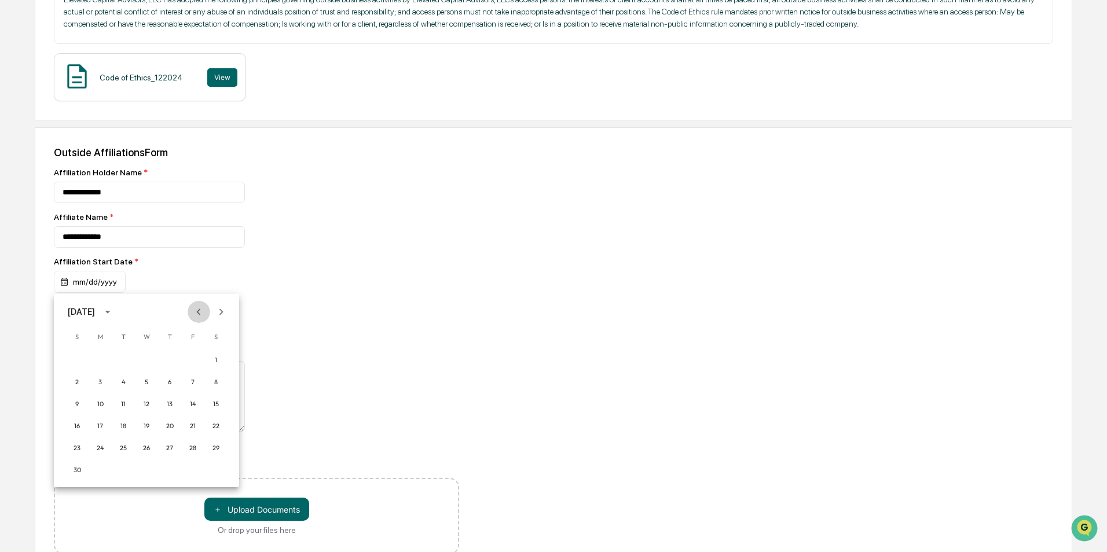
click at [197, 313] on icon "Previous month" at bounding box center [198, 312] width 13 height 13
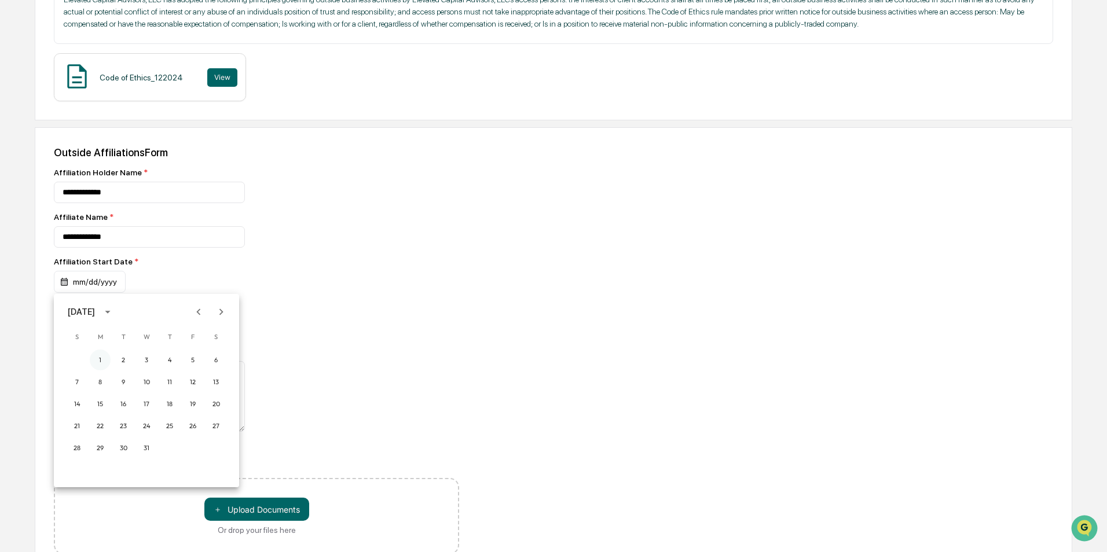
click at [98, 361] on button "1" at bounding box center [100, 360] width 21 height 21
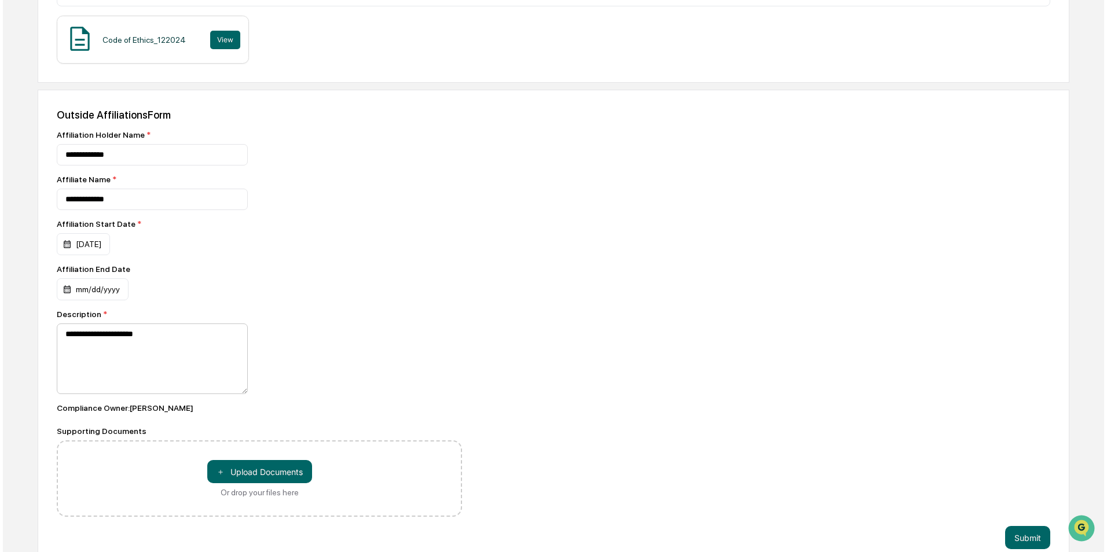
scroll to position [290, 0]
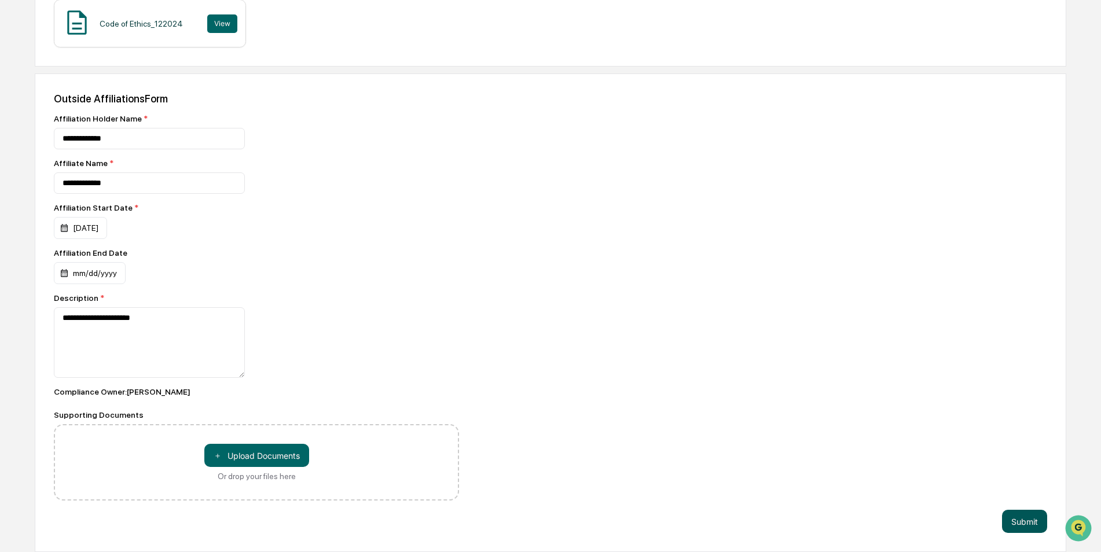
click at [1032, 517] on button "Submit" at bounding box center [1024, 521] width 45 height 23
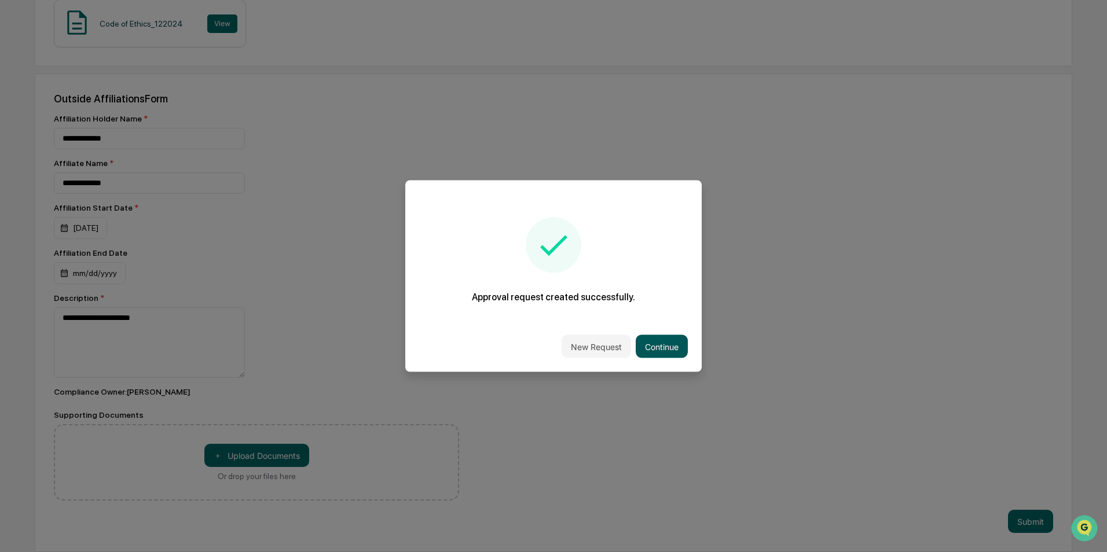
click at [658, 346] on button "Continue" at bounding box center [662, 346] width 52 height 23
